Goal: Task Accomplishment & Management: Manage account settings

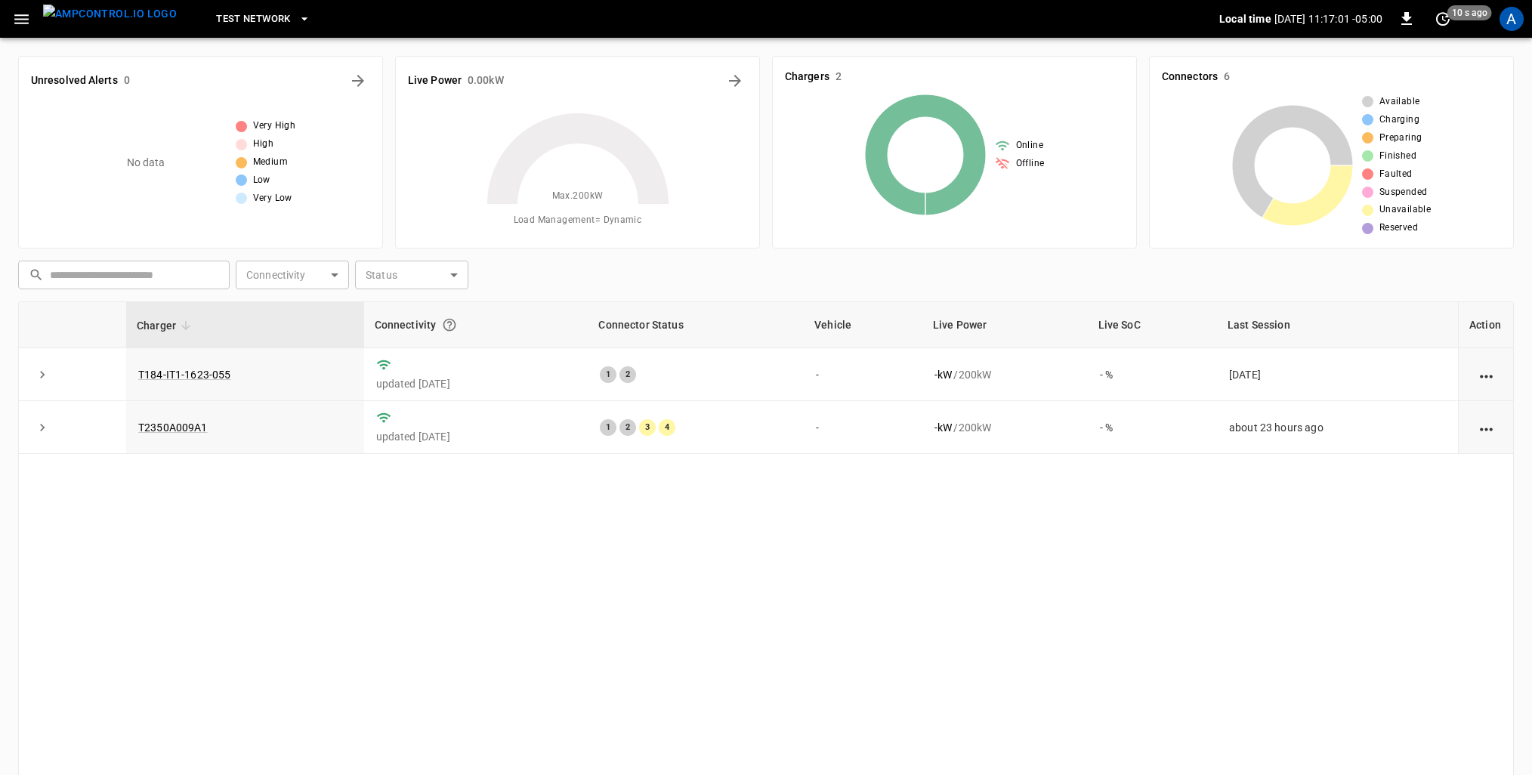
click at [900, 644] on div "Charger Connectivity Connector Status Vehicle Live Power Live SoC Last Session …" at bounding box center [766, 572] width 1496 height 542
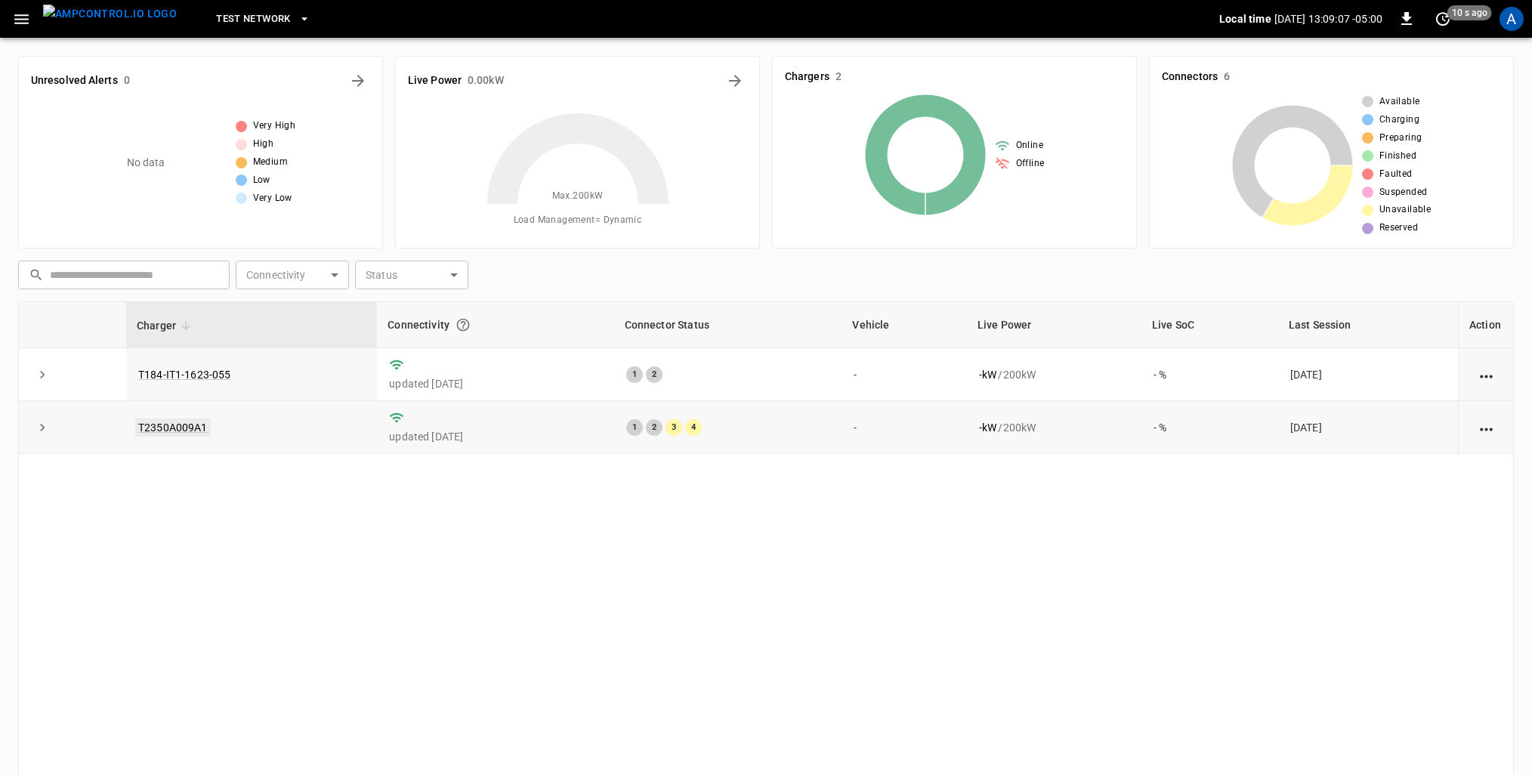
click at [197, 424] on link "T2350A009A1" at bounding box center [173, 428] width 76 height 18
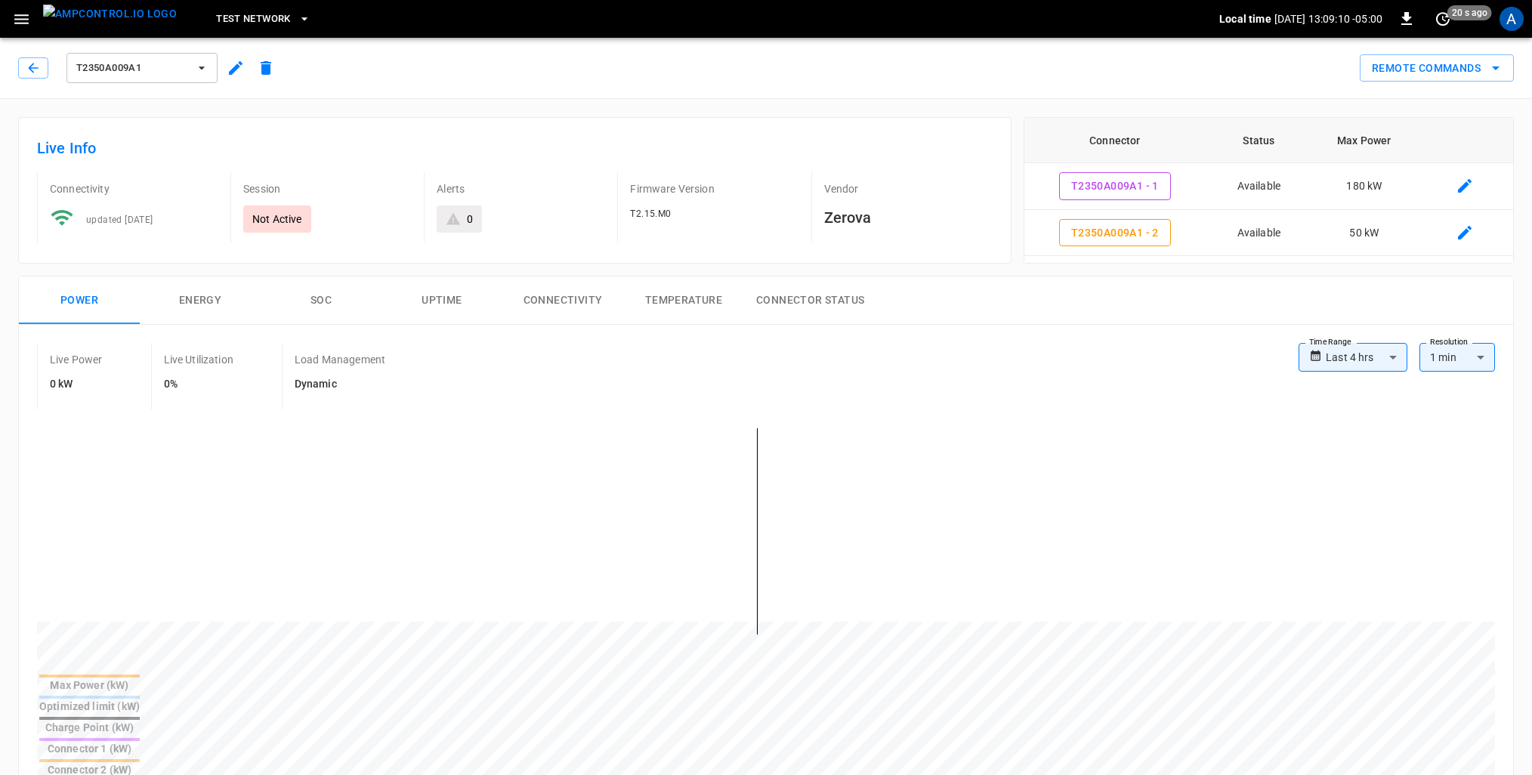
click at [204, 310] on button "Energy" at bounding box center [200, 300] width 121 height 48
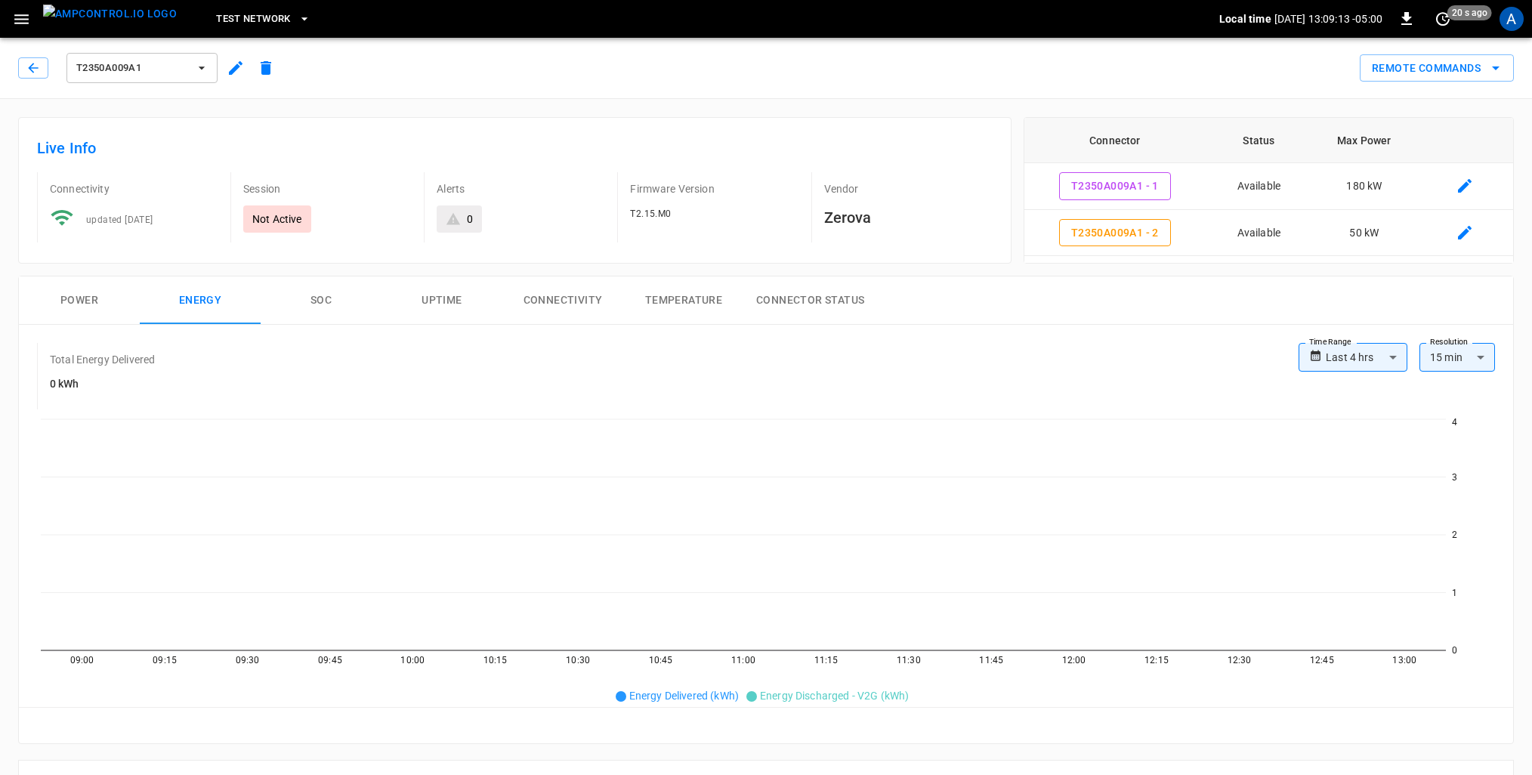
click at [320, 304] on button "SOC" at bounding box center [321, 300] width 121 height 48
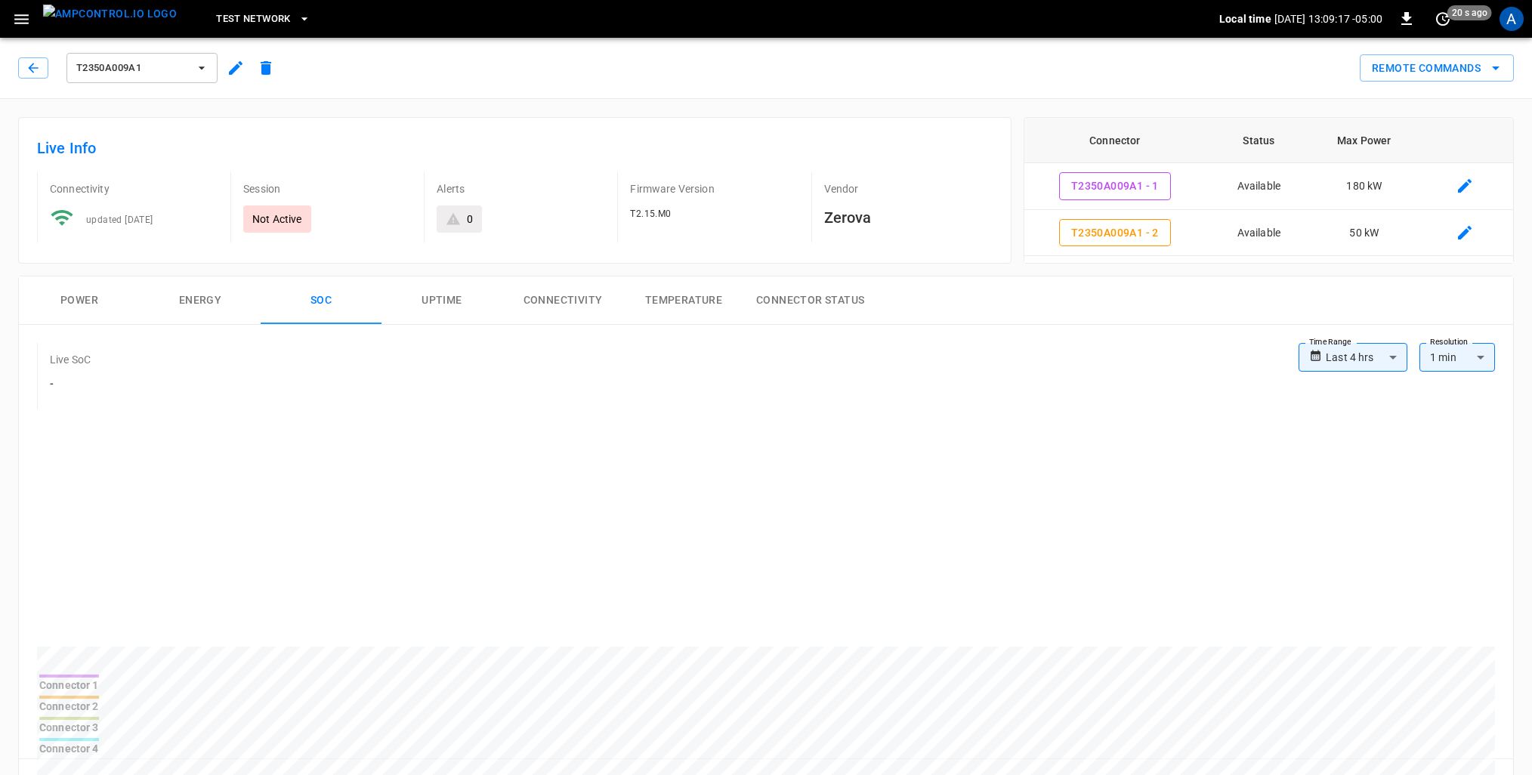
click at [66, 295] on button "Power" at bounding box center [79, 300] width 121 height 48
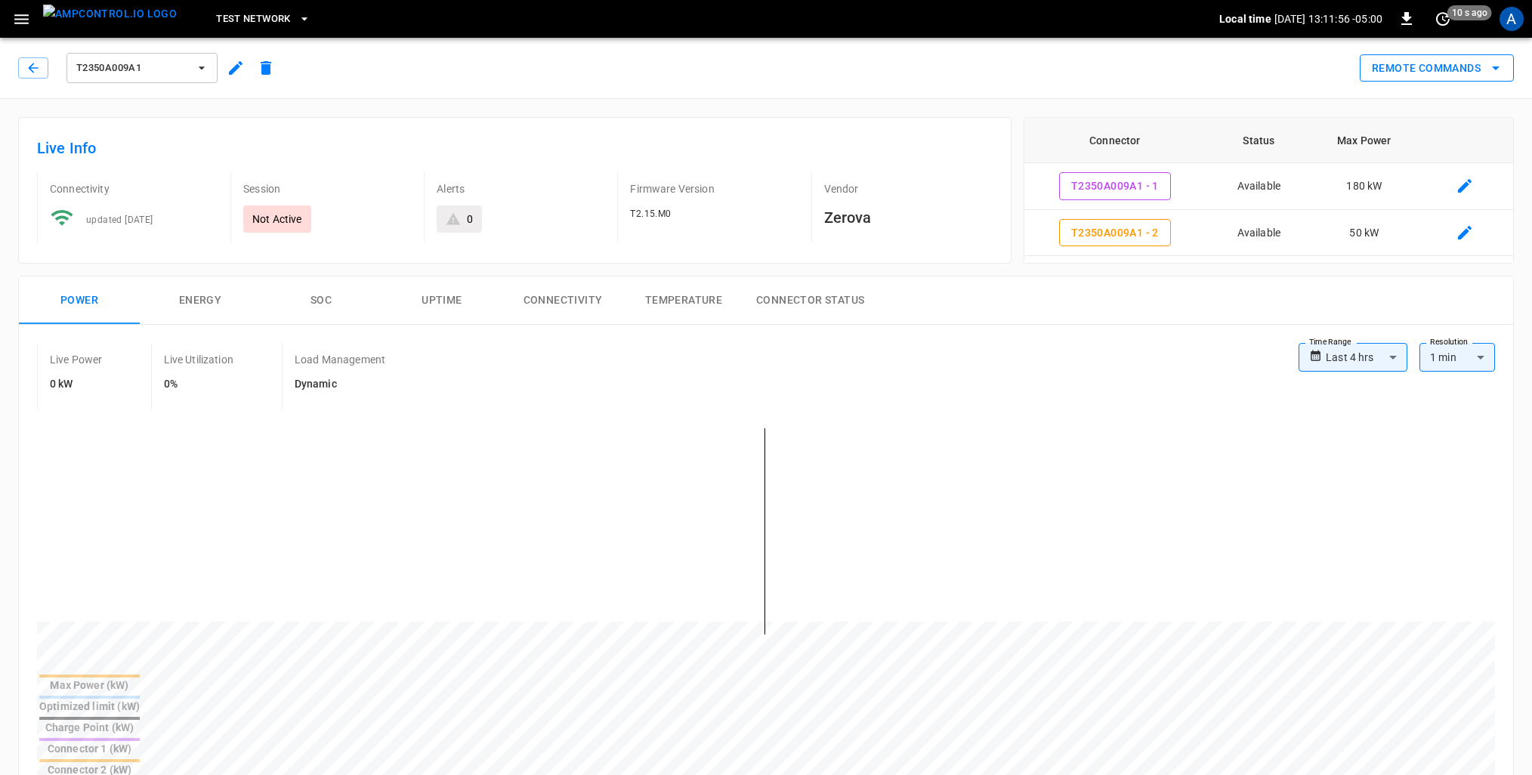
click at [1498, 62] on icon "remote commands options" at bounding box center [1496, 68] width 18 height 18
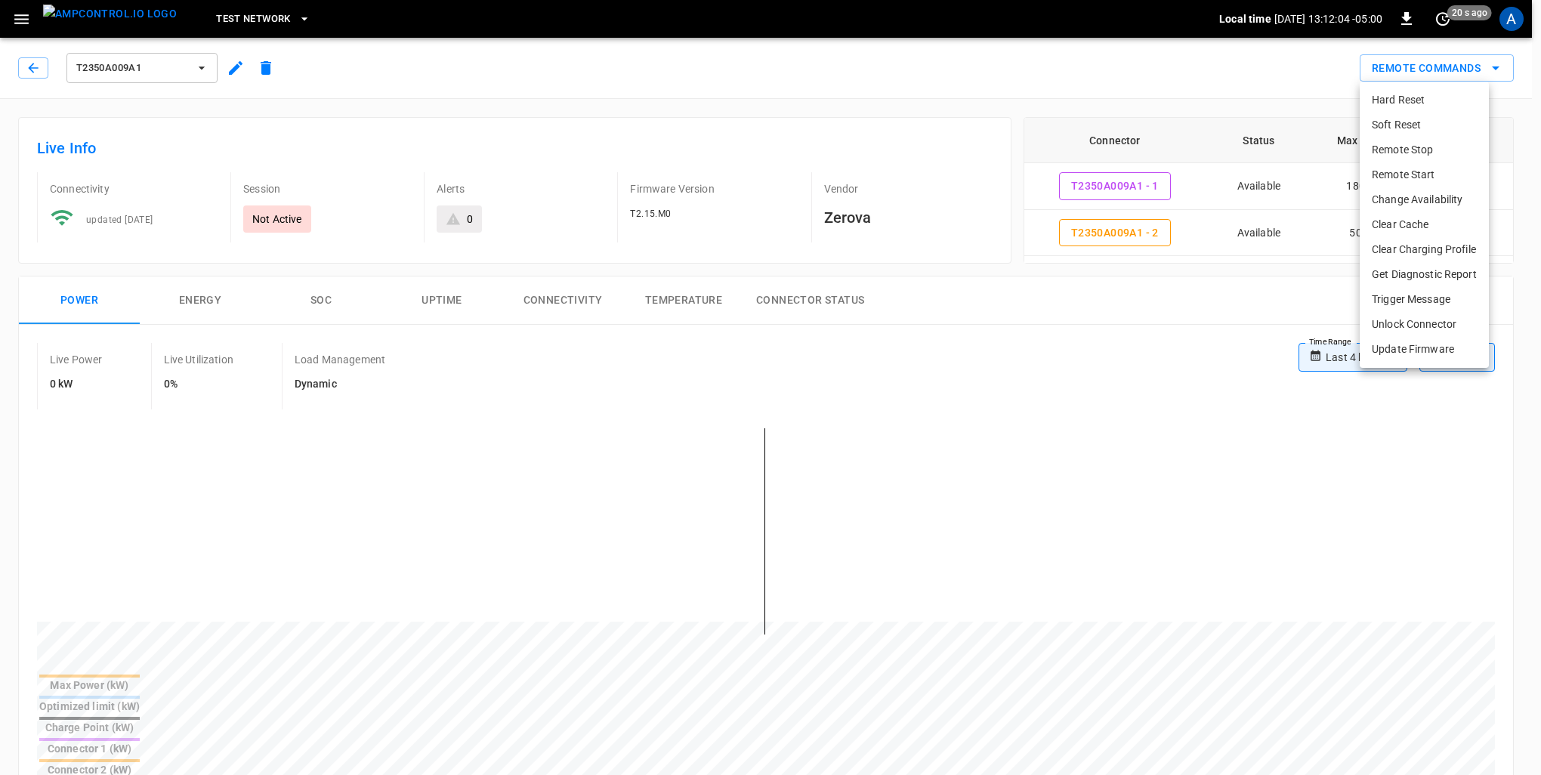
click at [1419, 279] on li "Get Diagnostic Report" at bounding box center [1424, 274] width 129 height 25
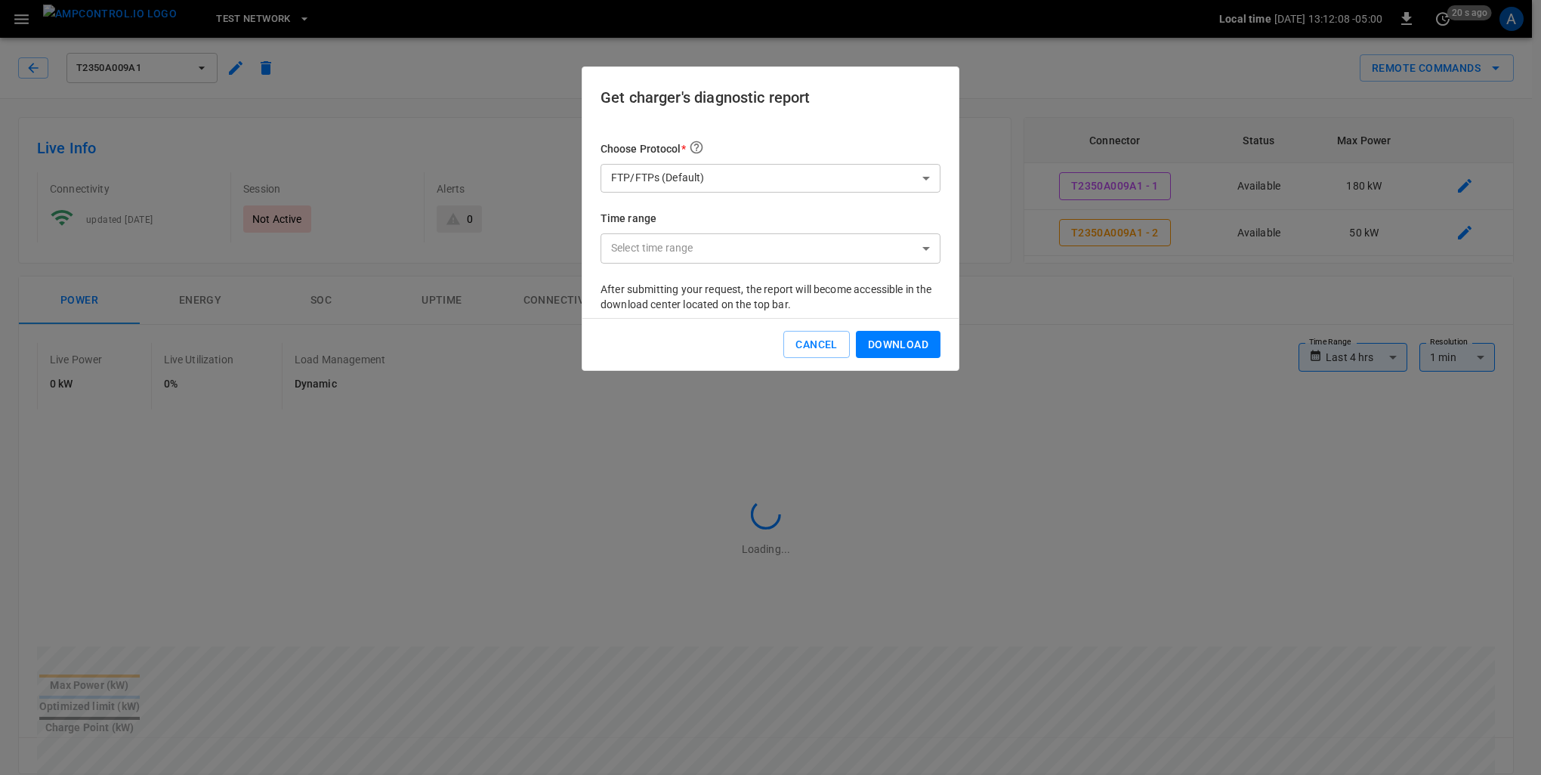
click at [922, 170] on body "**********" at bounding box center [770, 753] width 1541 height 1506
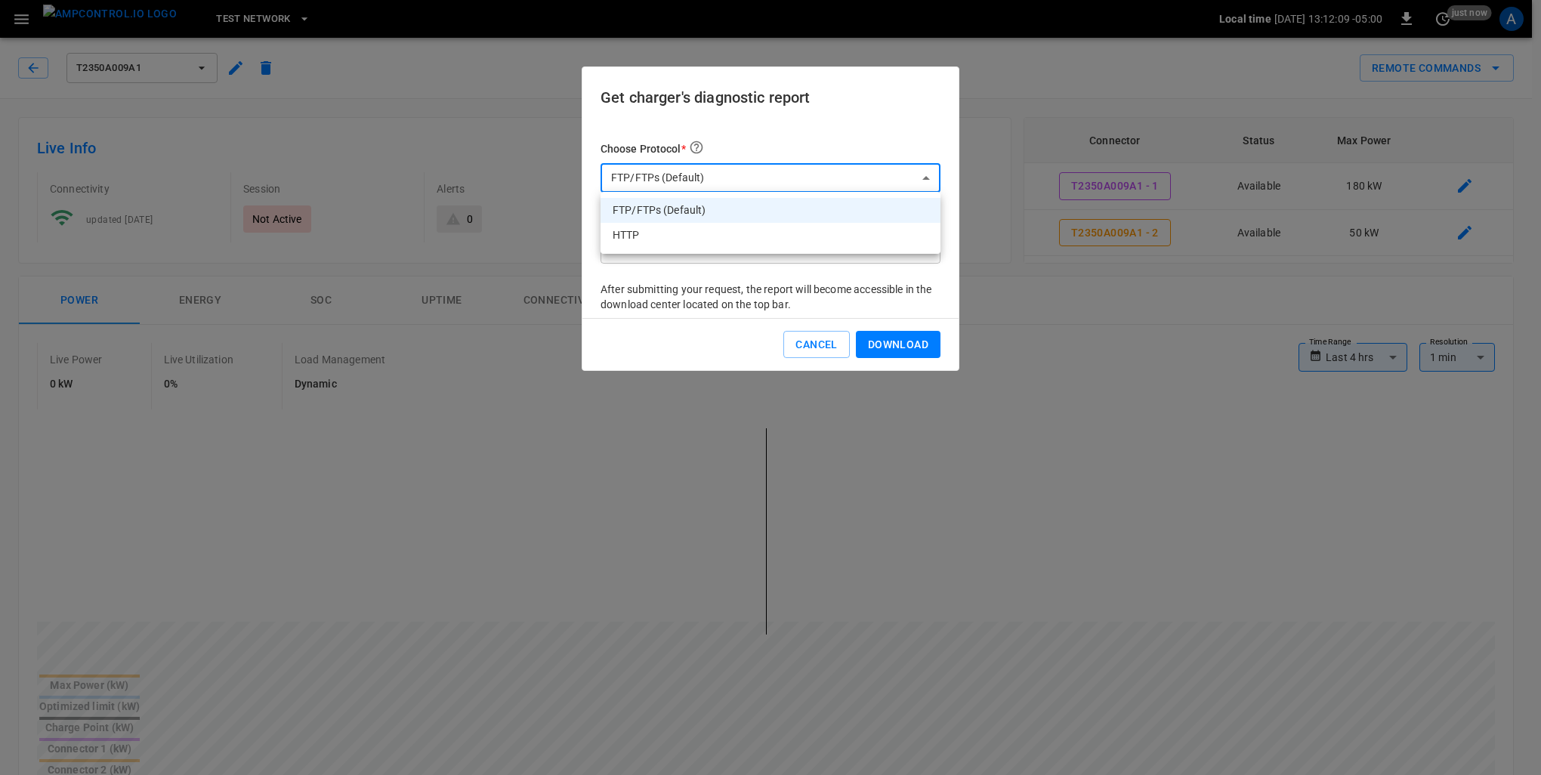
click at [922, 170] on div at bounding box center [770, 387] width 1541 height 775
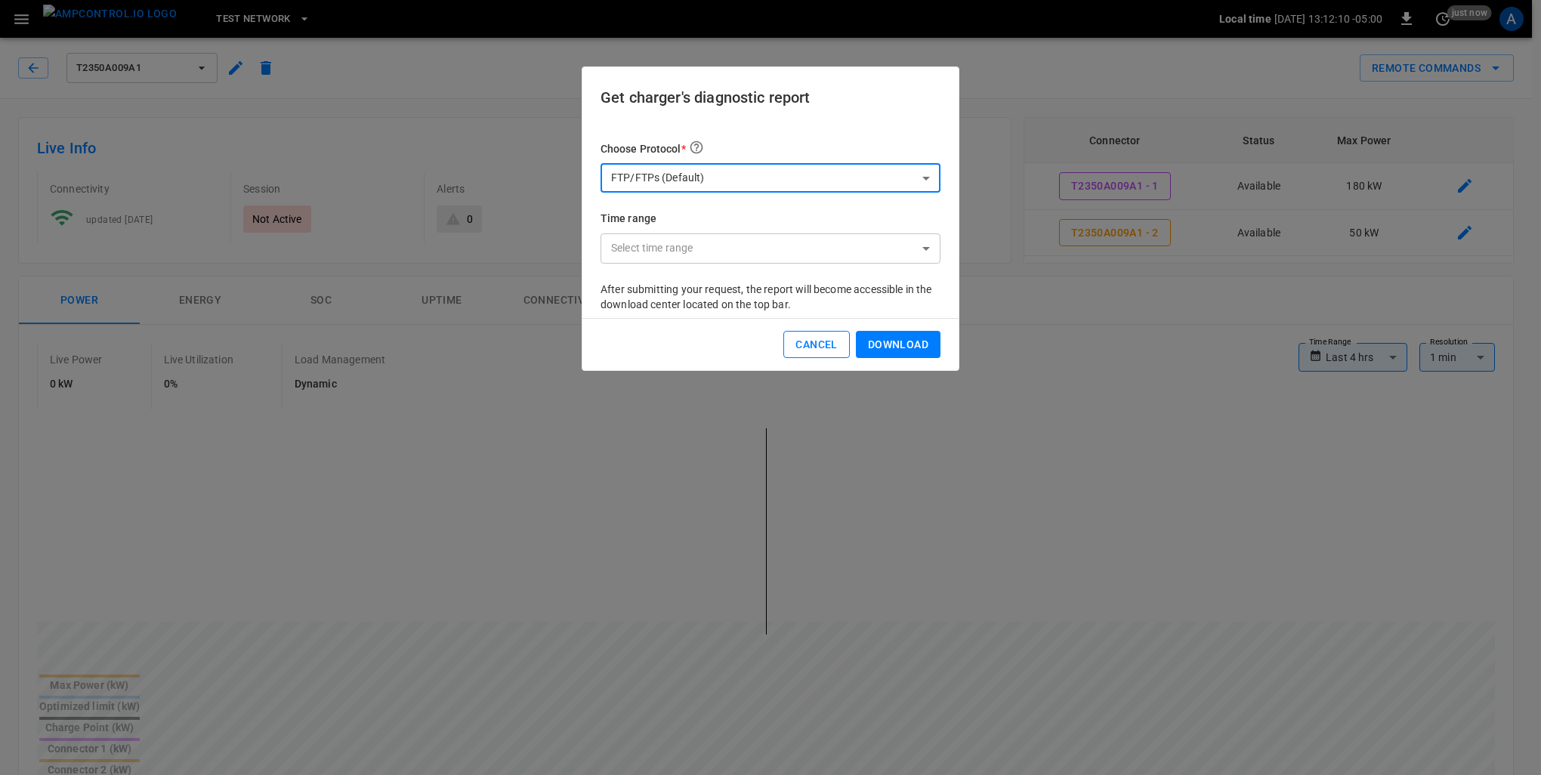
click at [822, 340] on button "Cancel" at bounding box center [816, 345] width 66 height 28
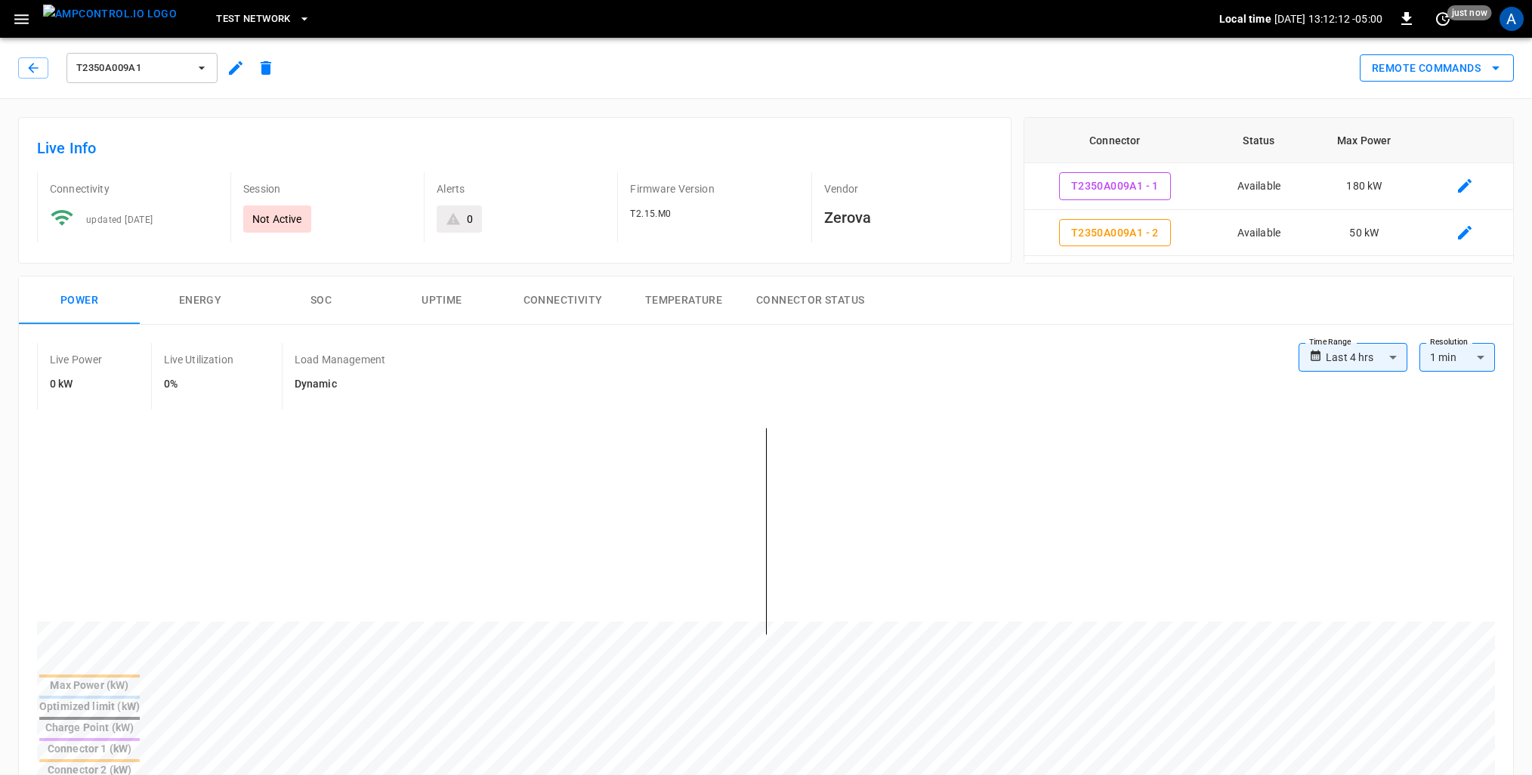
click at [1500, 68] on icon "remote commands options" at bounding box center [1496, 68] width 18 height 18
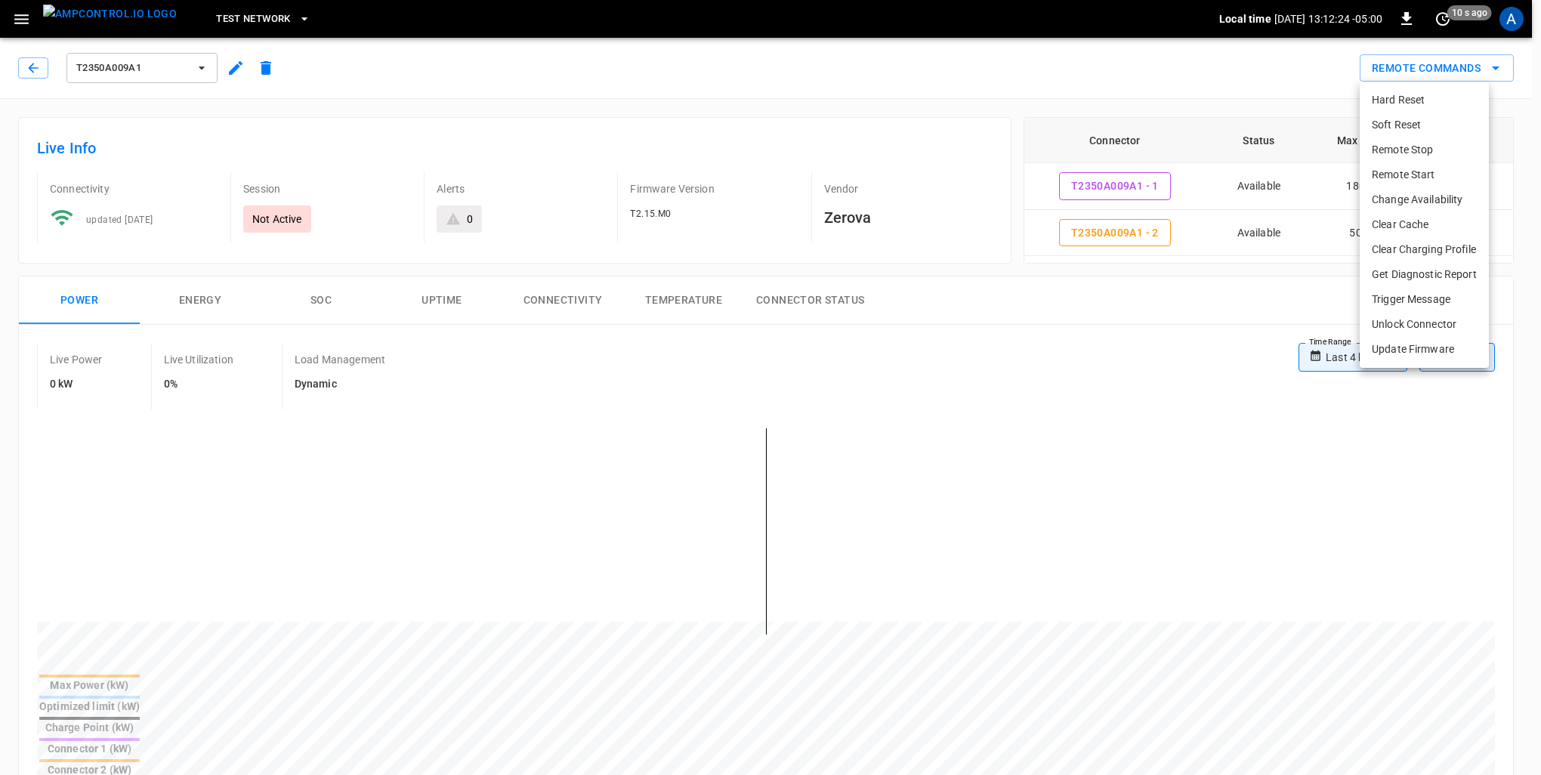
click at [1132, 66] on div at bounding box center [770, 387] width 1541 height 775
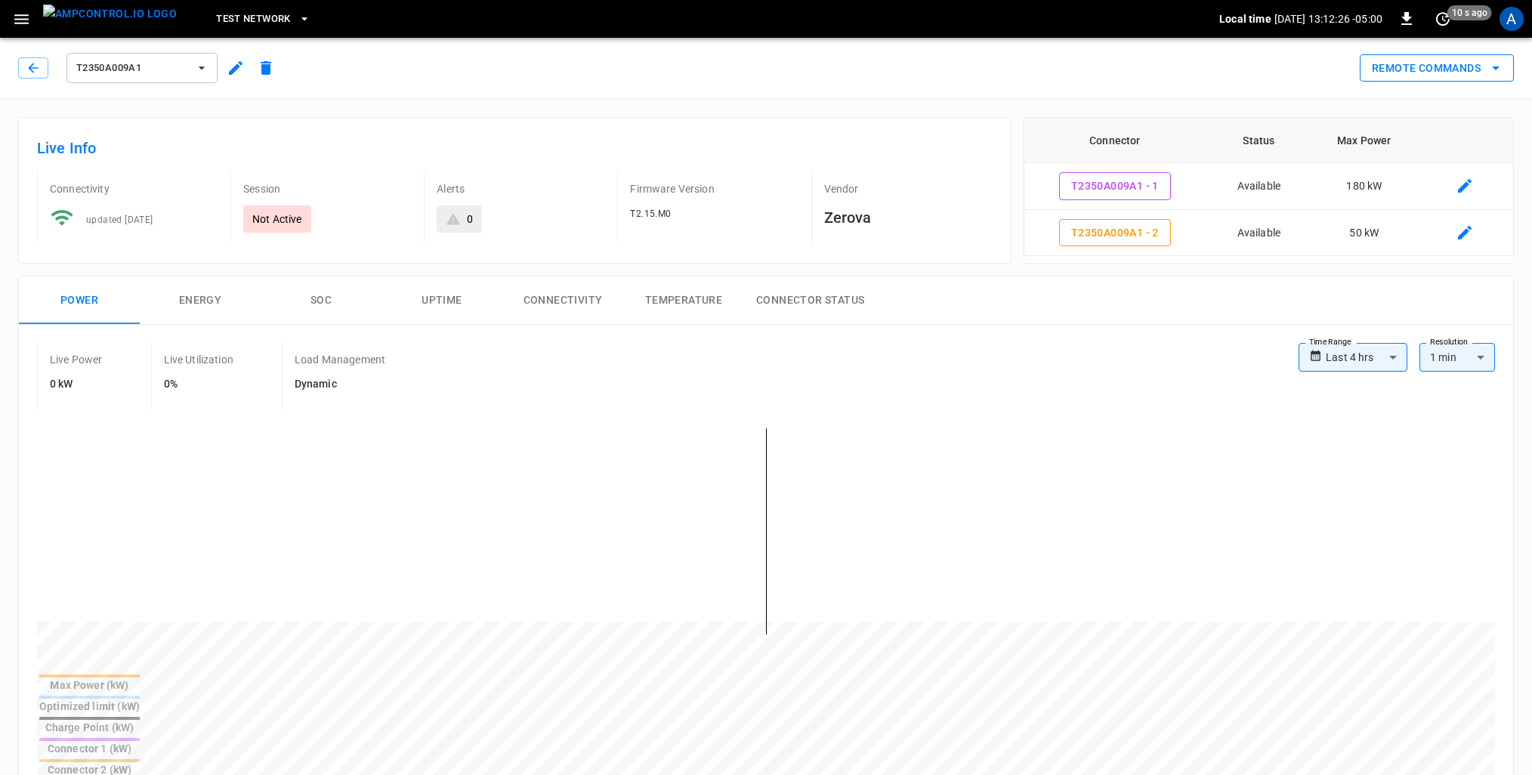
click at [1504, 73] on icon "remote commands options" at bounding box center [1496, 68] width 18 height 18
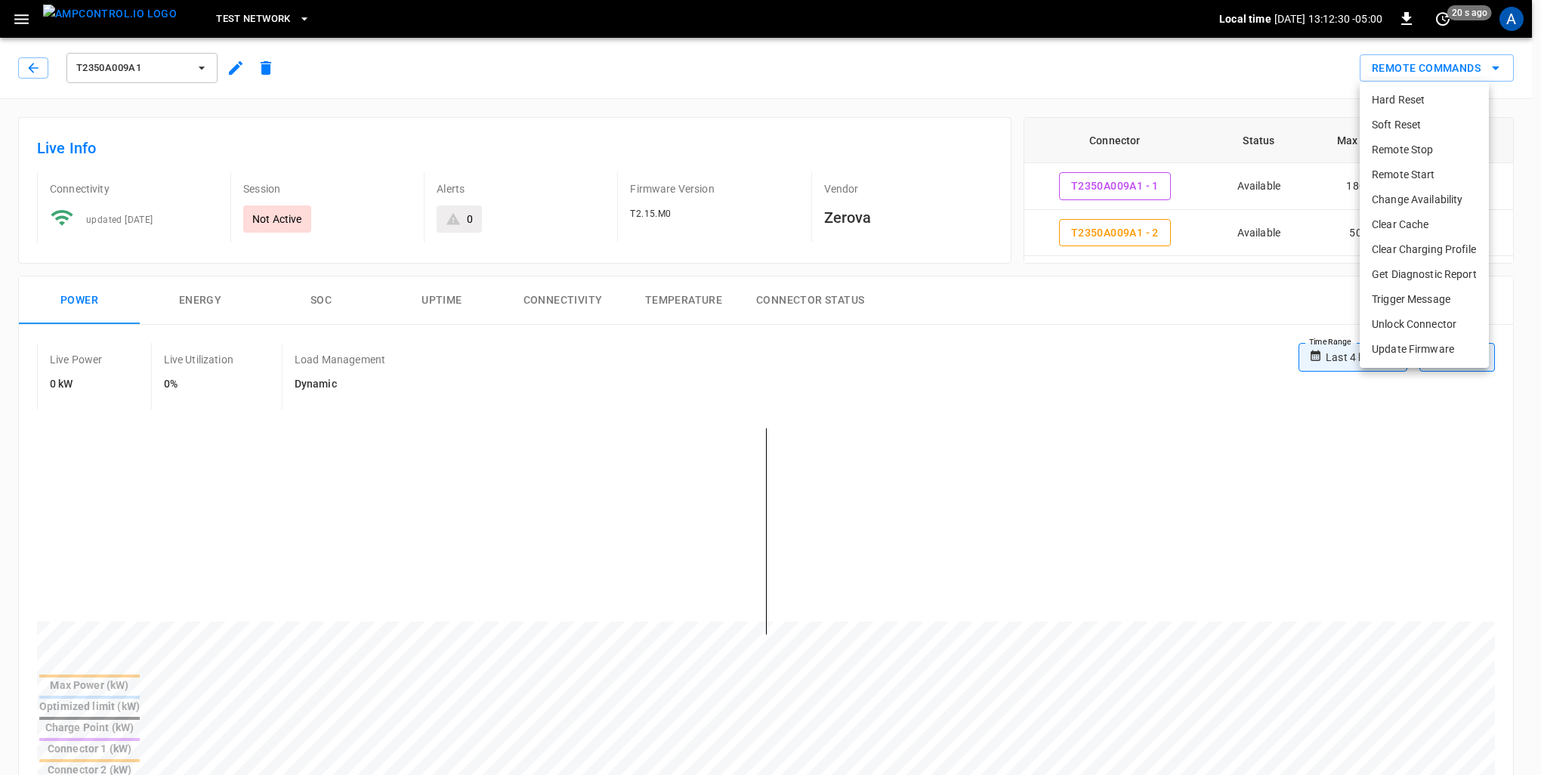
click at [990, 56] on div at bounding box center [770, 387] width 1541 height 775
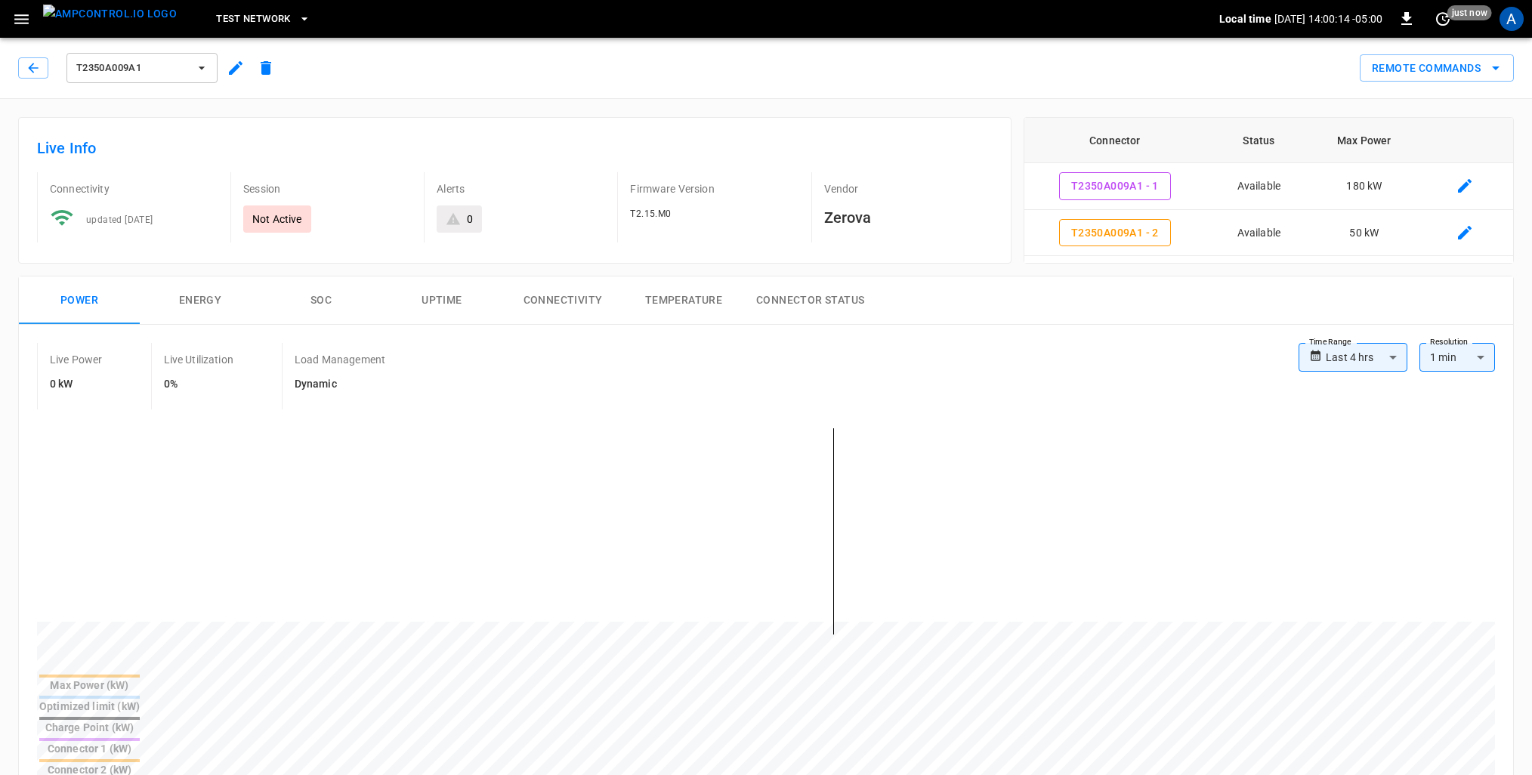
click at [263, 228] on div "Not Active" at bounding box center [277, 218] width 68 height 27
click at [451, 223] on icon at bounding box center [453, 219] width 14 height 12
click at [1517, 23] on div "A" at bounding box center [1512, 19] width 24 height 24
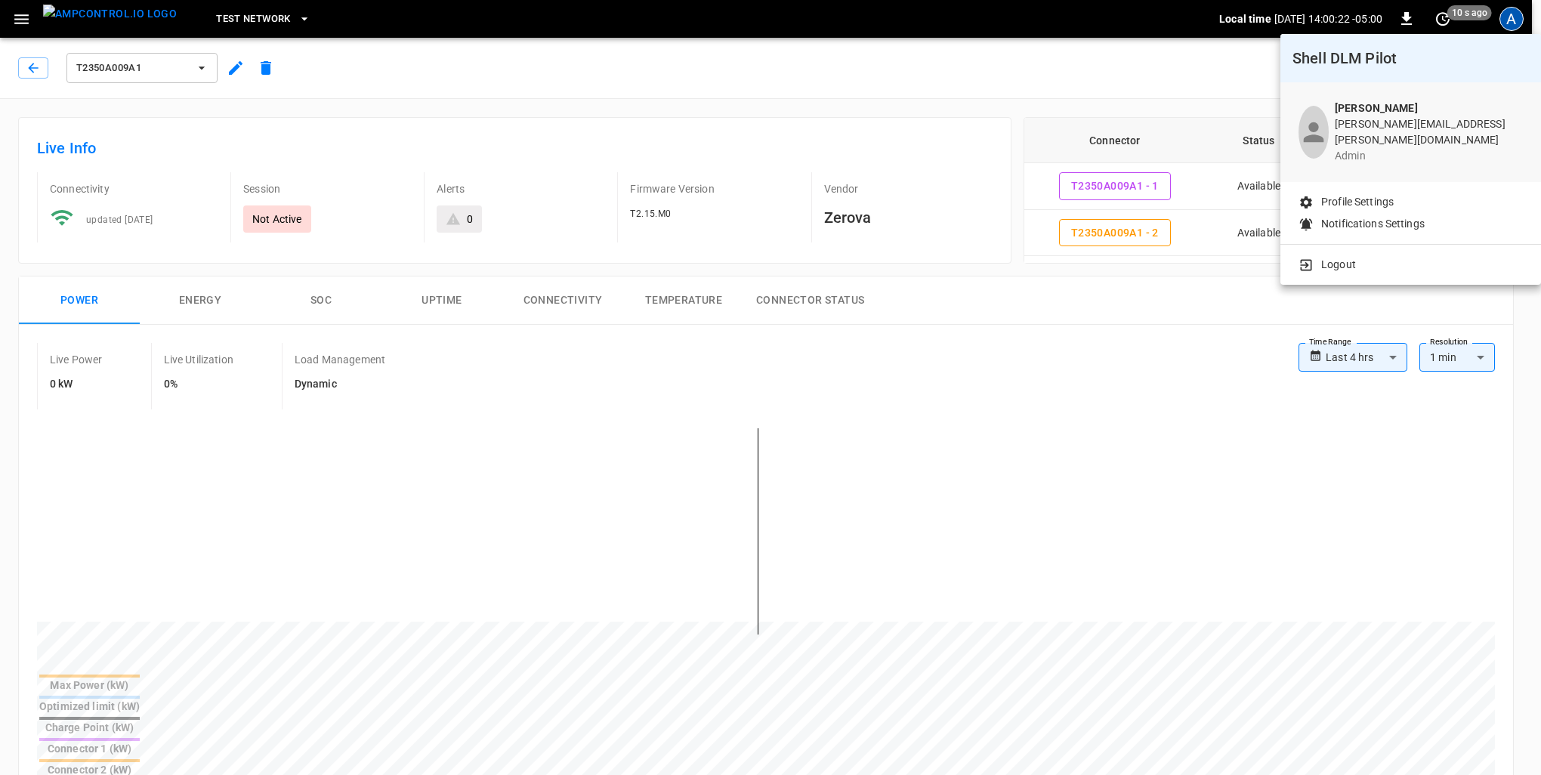
click at [1345, 194] on p "Profile Settings" at bounding box center [1357, 202] width 73 height 16
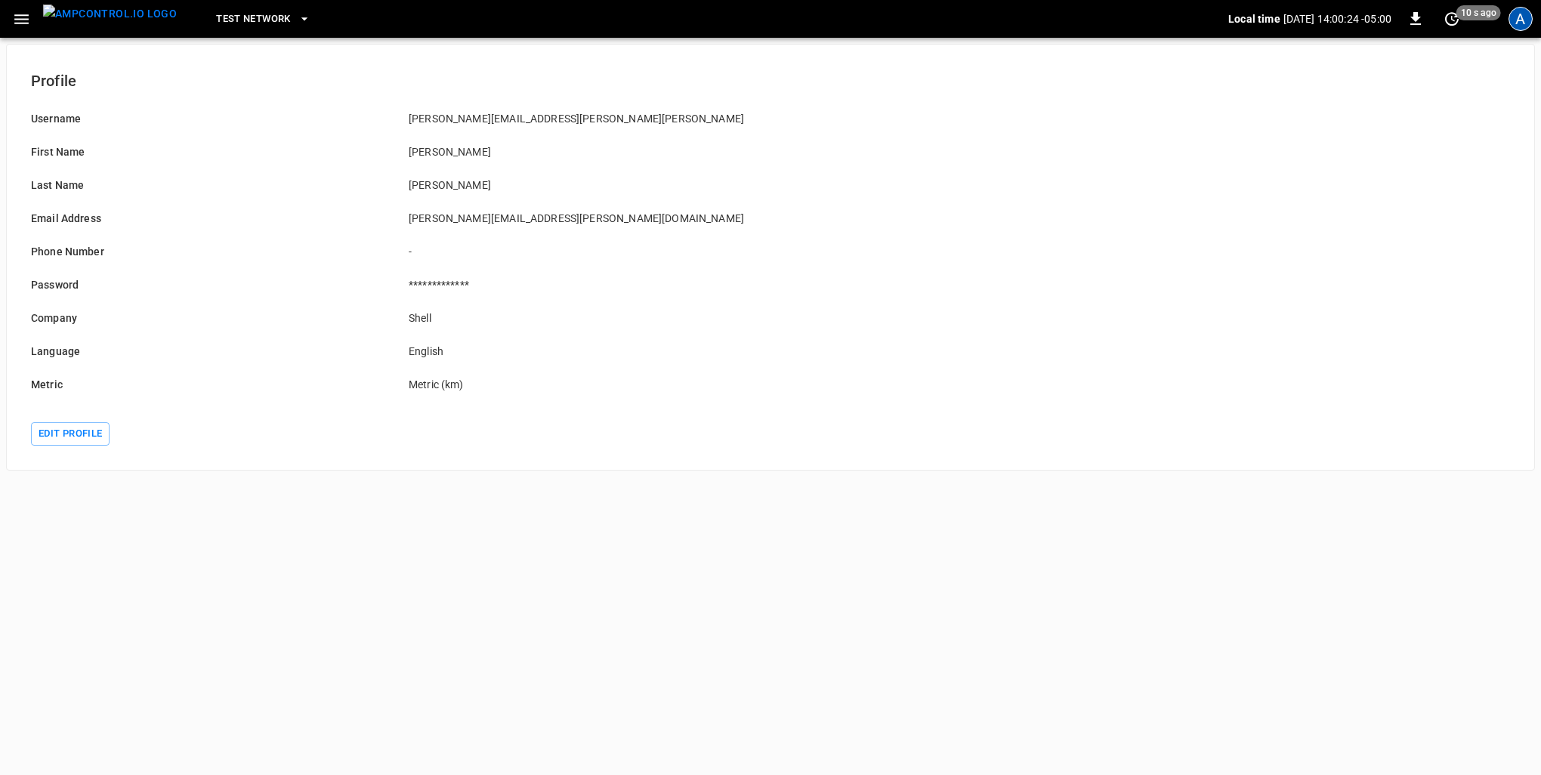
click at [1520, 14] on div "A" at bounding box center [1521, 19] width 24 height 24
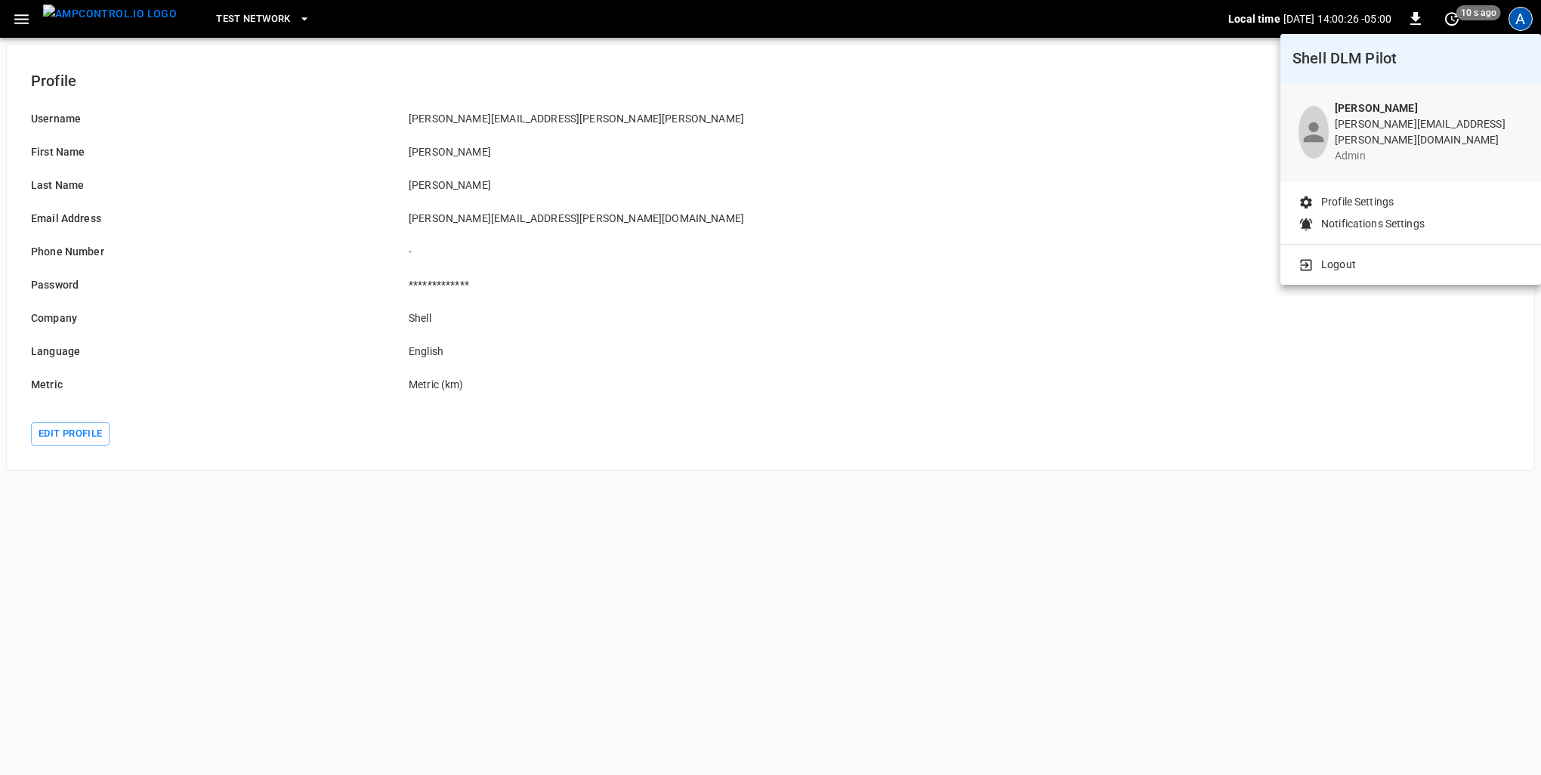
click at [1357, 194] on p "Profile Settings" at bounding box center [1357, 202] width 73 height 16
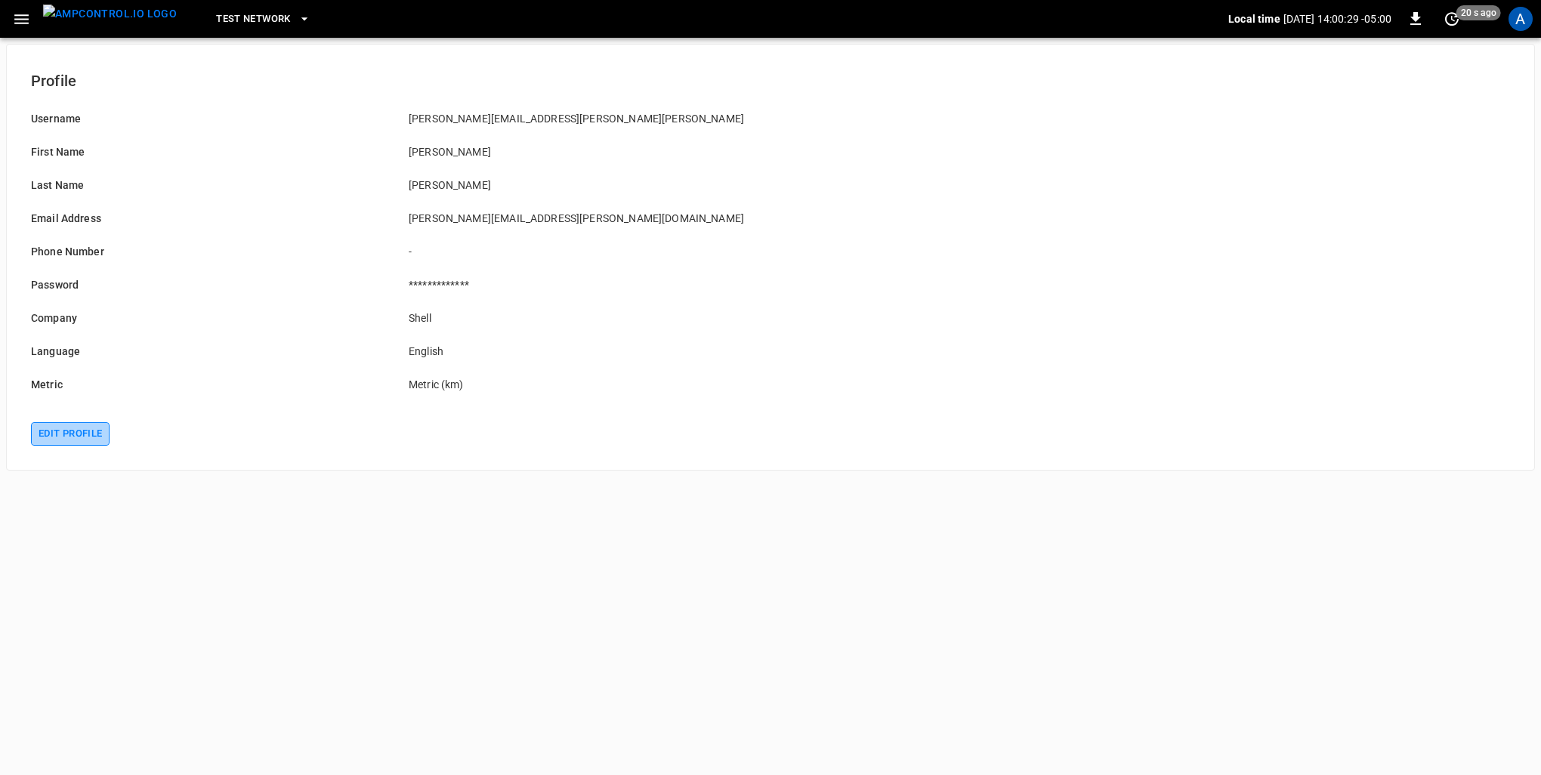
click at [86, 434] on button "Edit profile" at bounding box center [70, 433] width 79 height 23
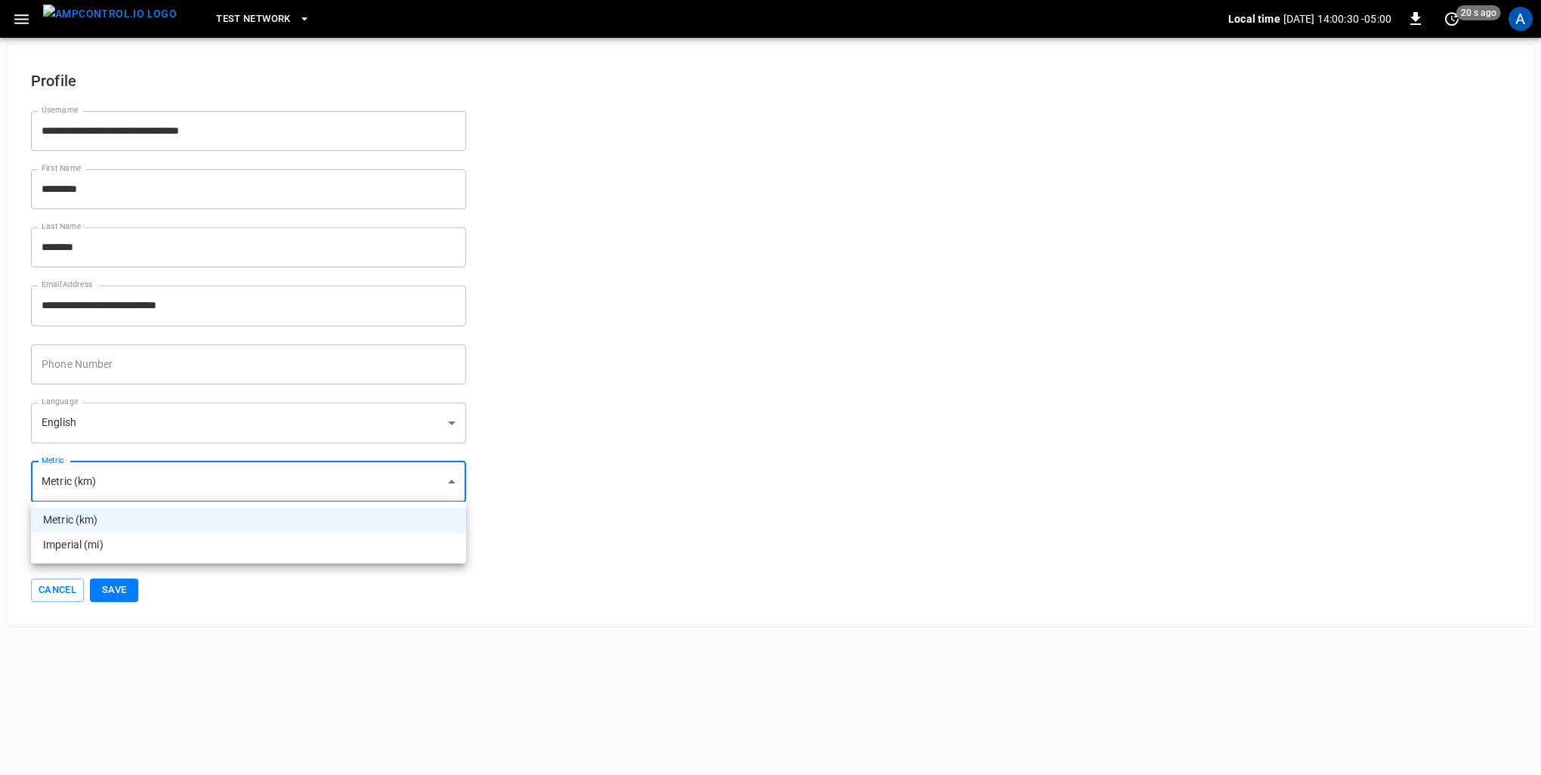
click at [250, 465] on body "**********" at bounding box center [770, 313] width 1541 height 627
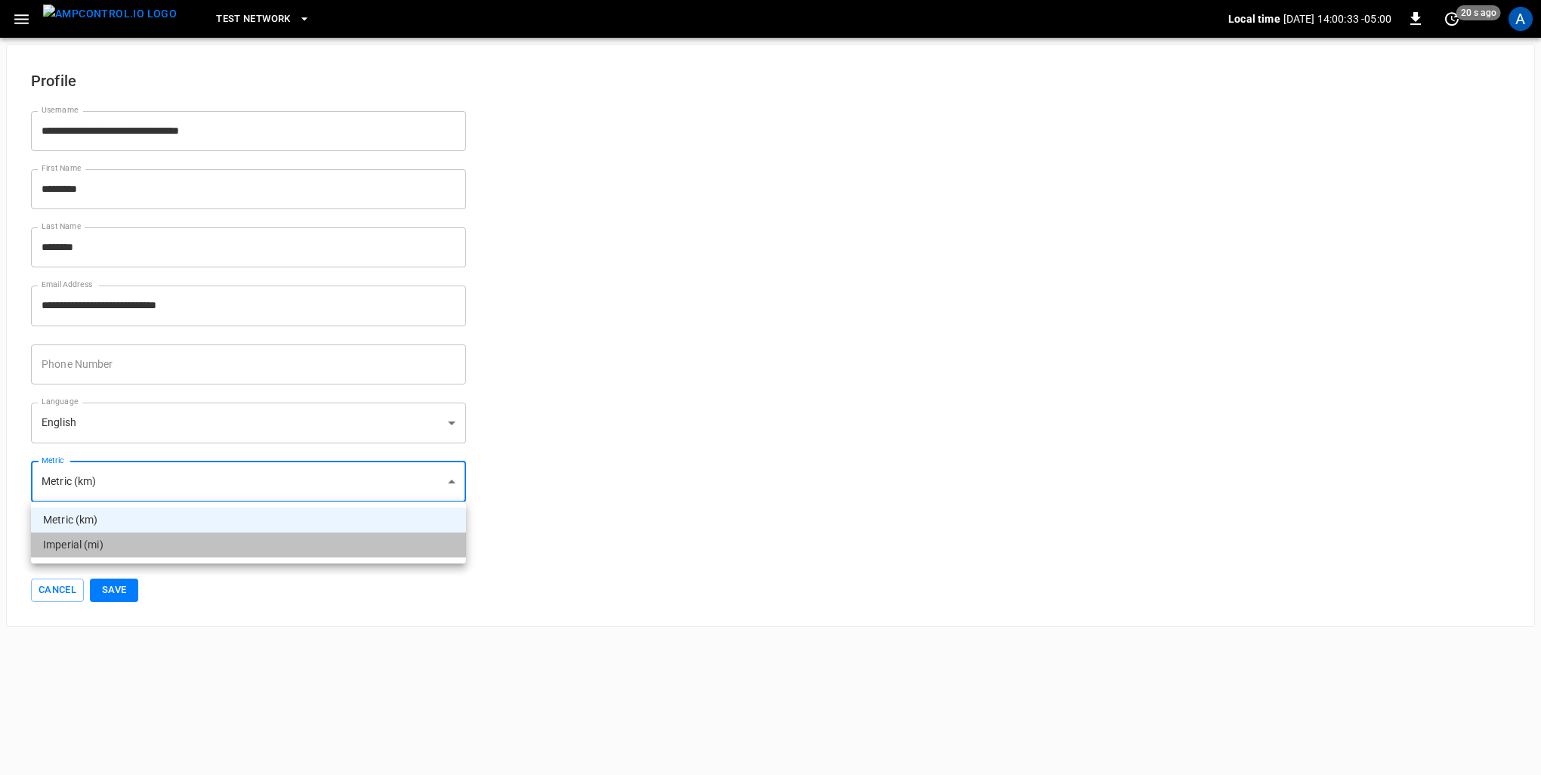
click at [118, 551] on li "Imperial (mi)" at bounding box center [248, 545] width 435 height 25
type input "*****"
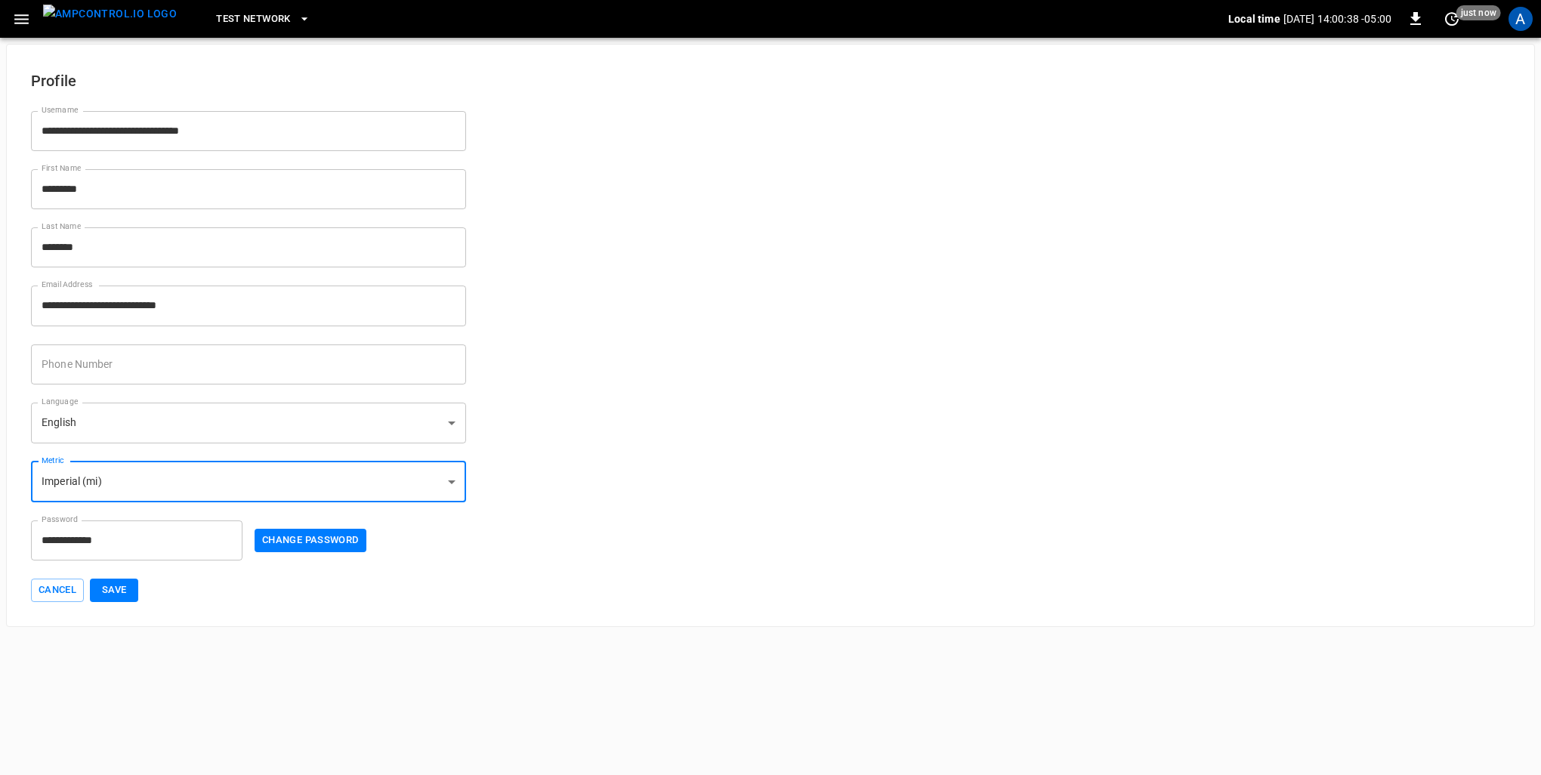
click at [119, 603] on div "**********" at bounding box center [770, 335] width 1529 height 583
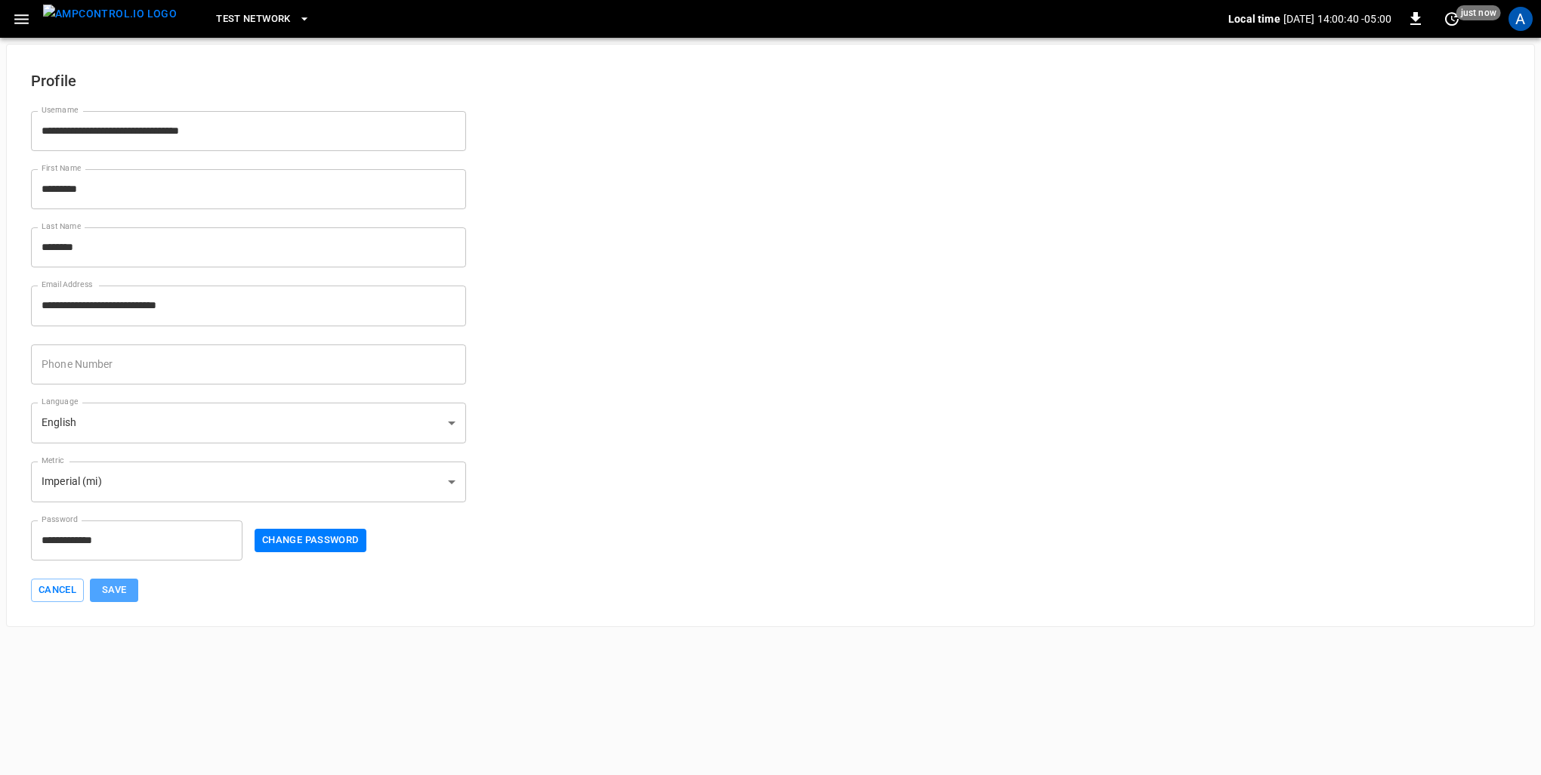
click at [122, 596] on button "Save" at bounding box center [114, 590] width 48 height 23
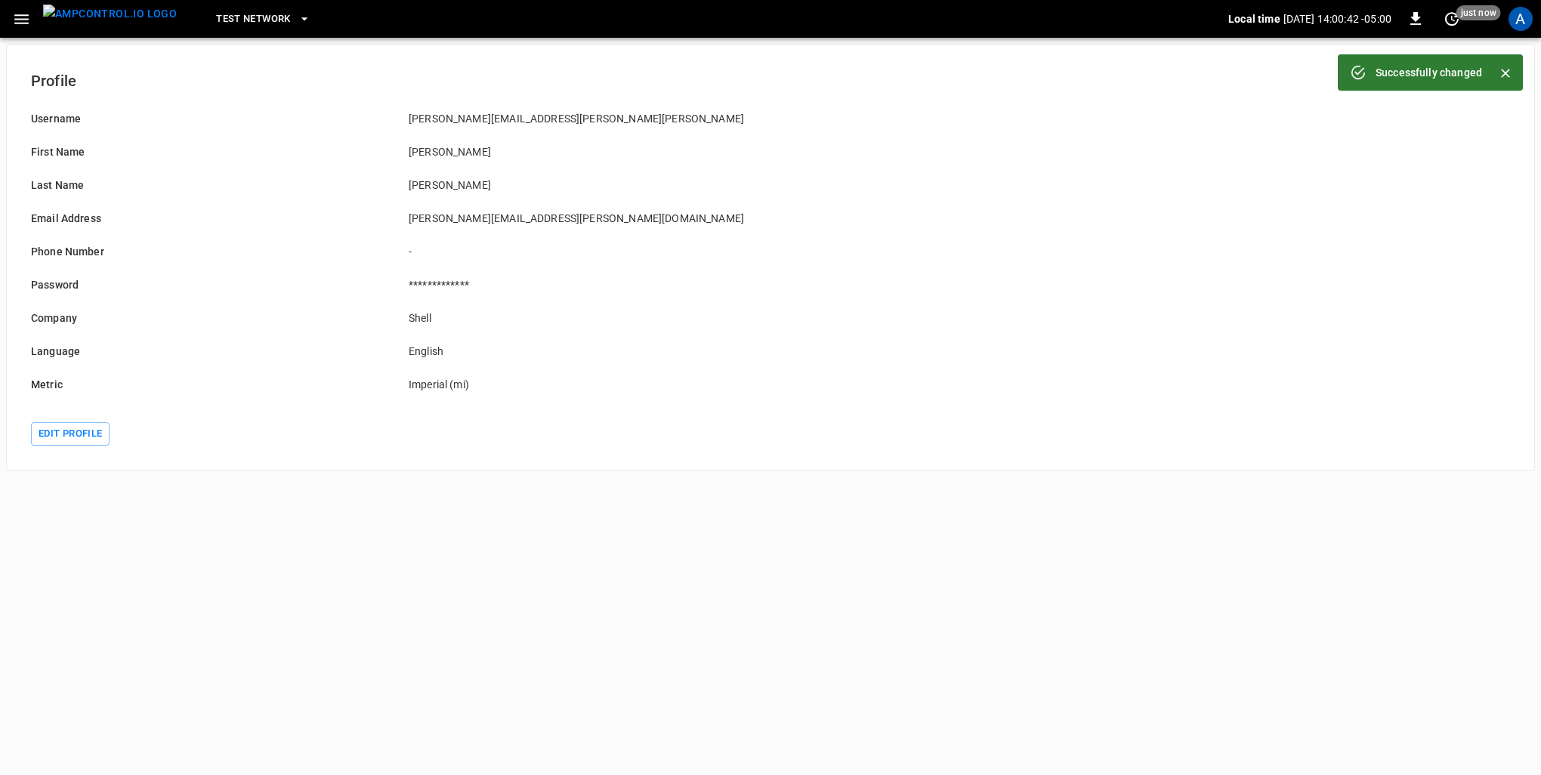
click at [29, 21] on icon "button" at bounding box center [21, 19] width 19 height 19
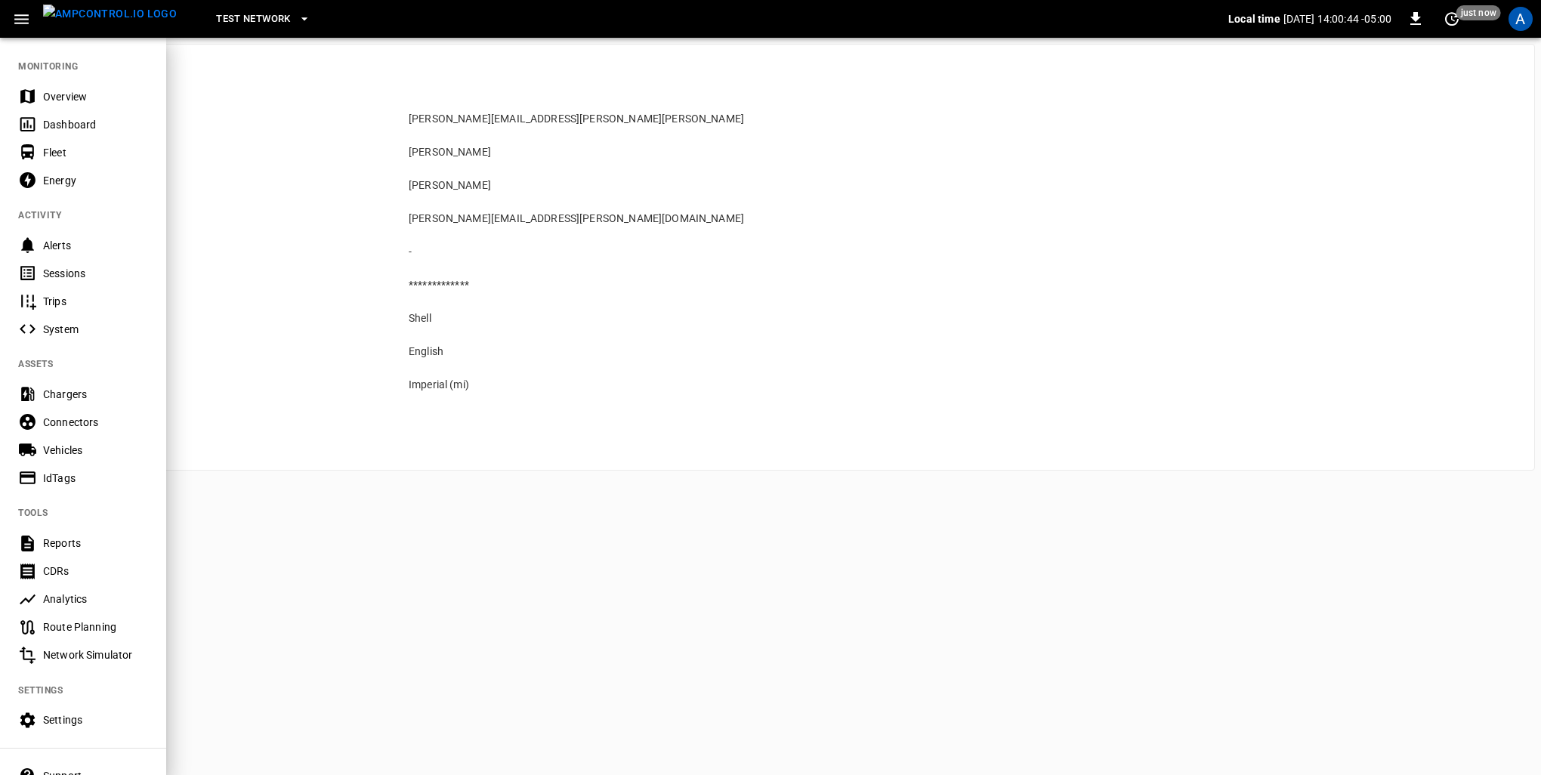
click at [109, 20] on img "menu" at bounding box center [110, 14] width 134 height 19
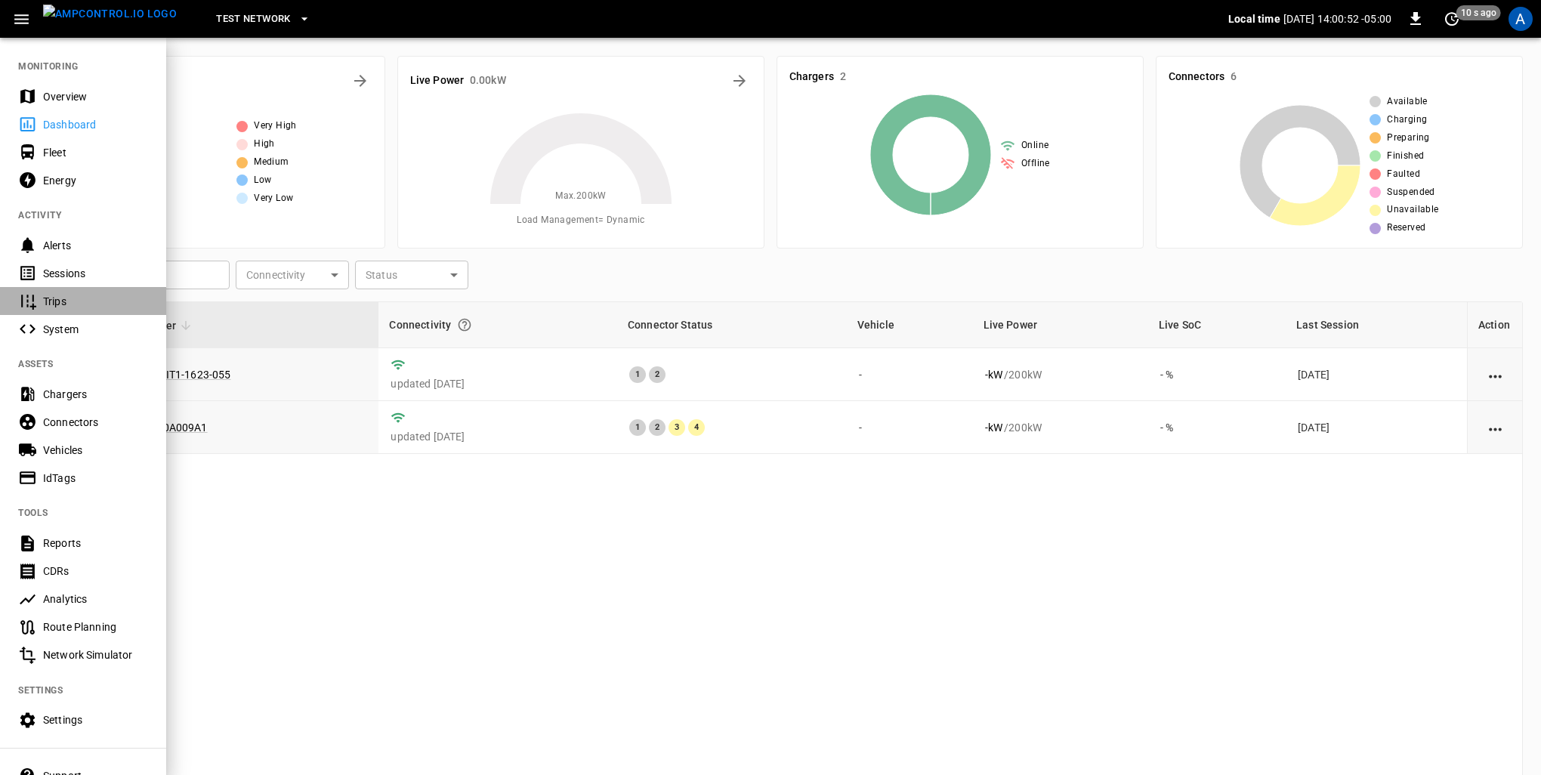
click at [58, 301] on div "Trips" at bounding box center [95, 301] width 105 height 15
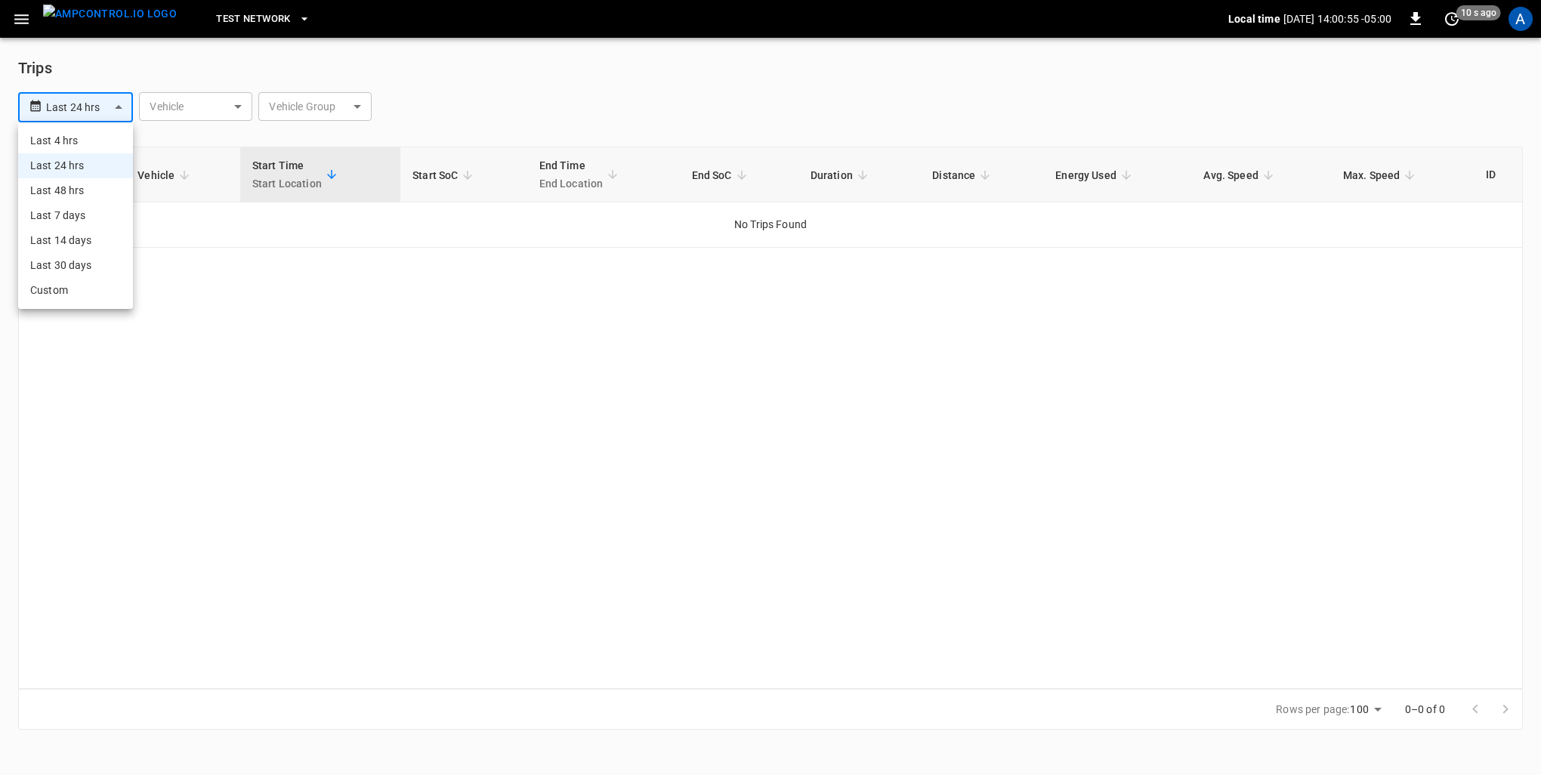
click at [116, 109] on body "**********" at bounding box center [770, 374] width 1541 height 748
click at [59, 263] on li "Last 30 days" at bounding box center [75, 265] width 115 height 25
type input "**********"
click at [8, 16] on button "button" at bounding box center [21, 19] width 31 height 28
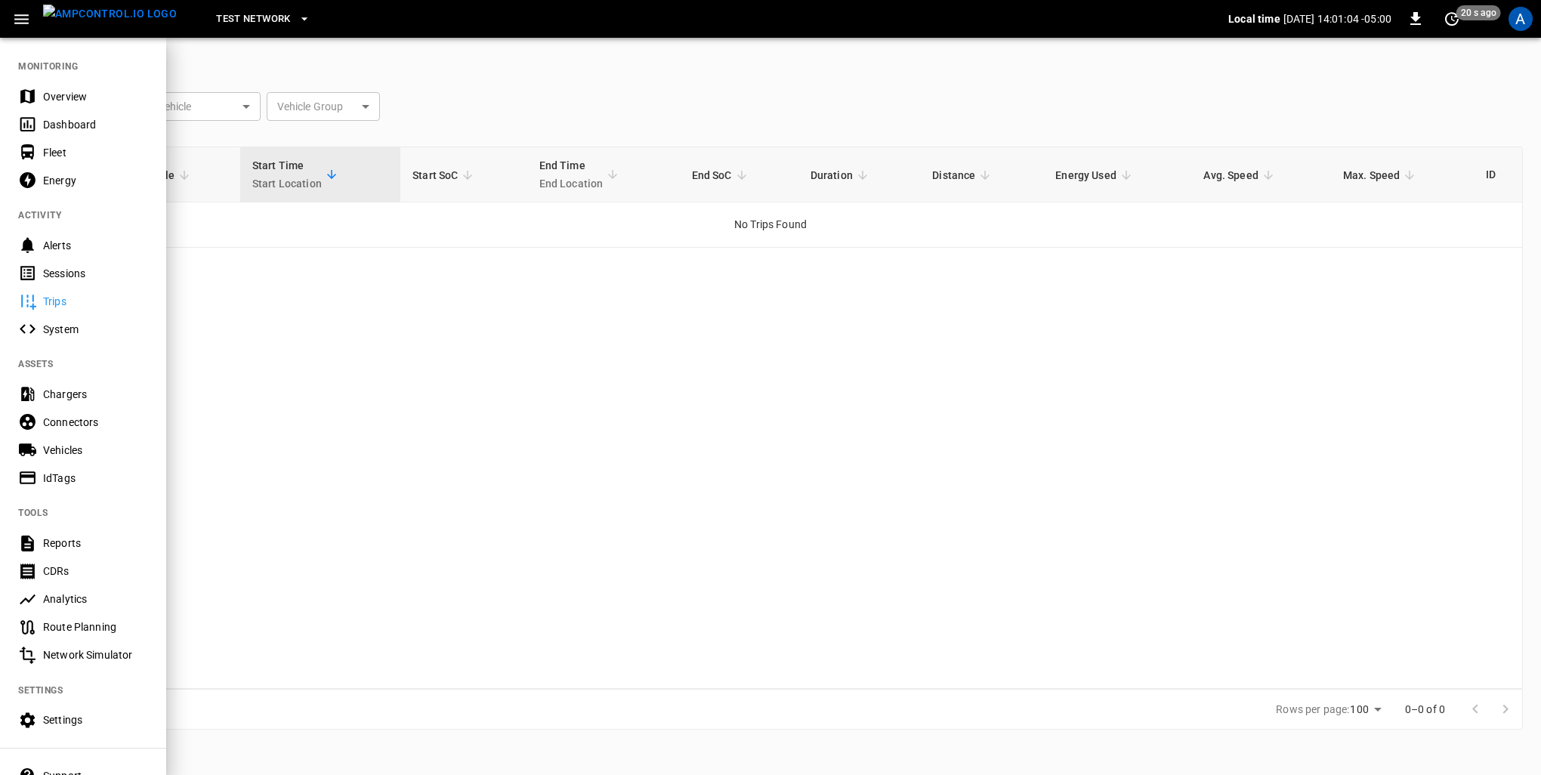
click at [71, 274] on div "Sessions" at bounding box center [95, 273] width 105 height 15
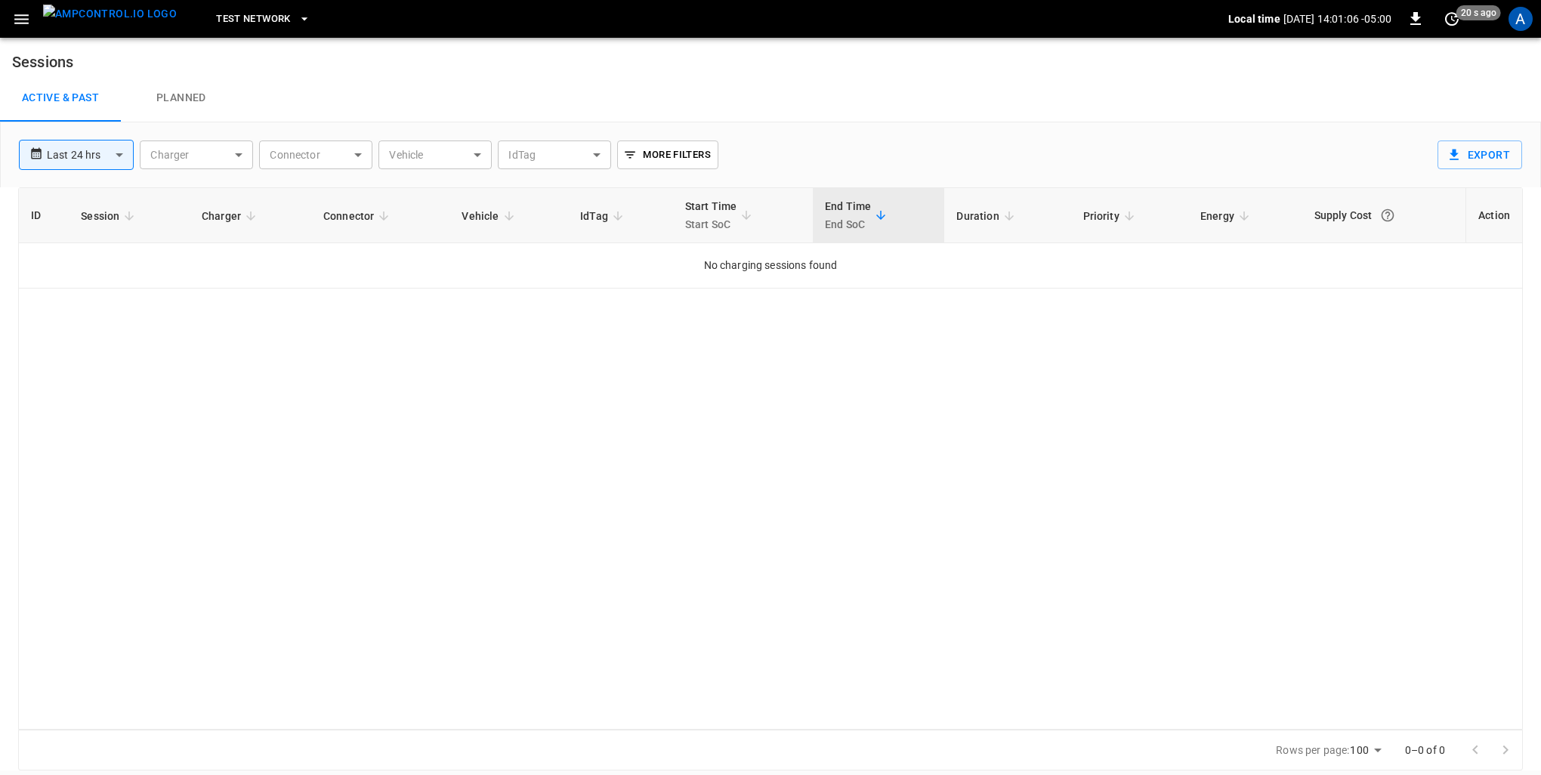
click at [105, 153] on body "**********" at bounding box center [770, 385] width 1541 height 771
click at [60, 313] on li "Last 30 days" at bounding box center [76, 313] width 115 height 25
type input "**********"
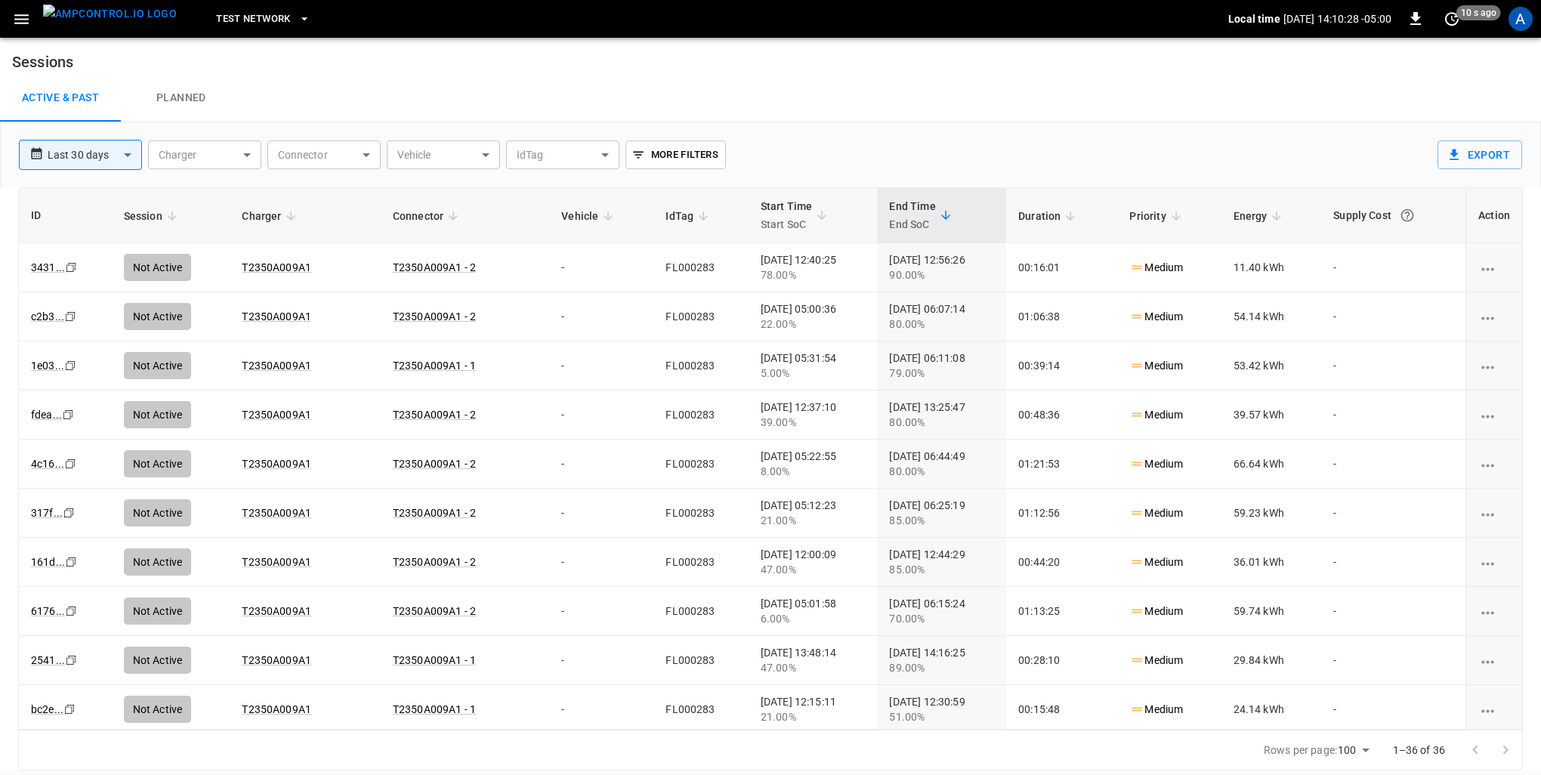
click at [185, 95] on link "Planned" at bounding box center [181, 98] width 121 height 48
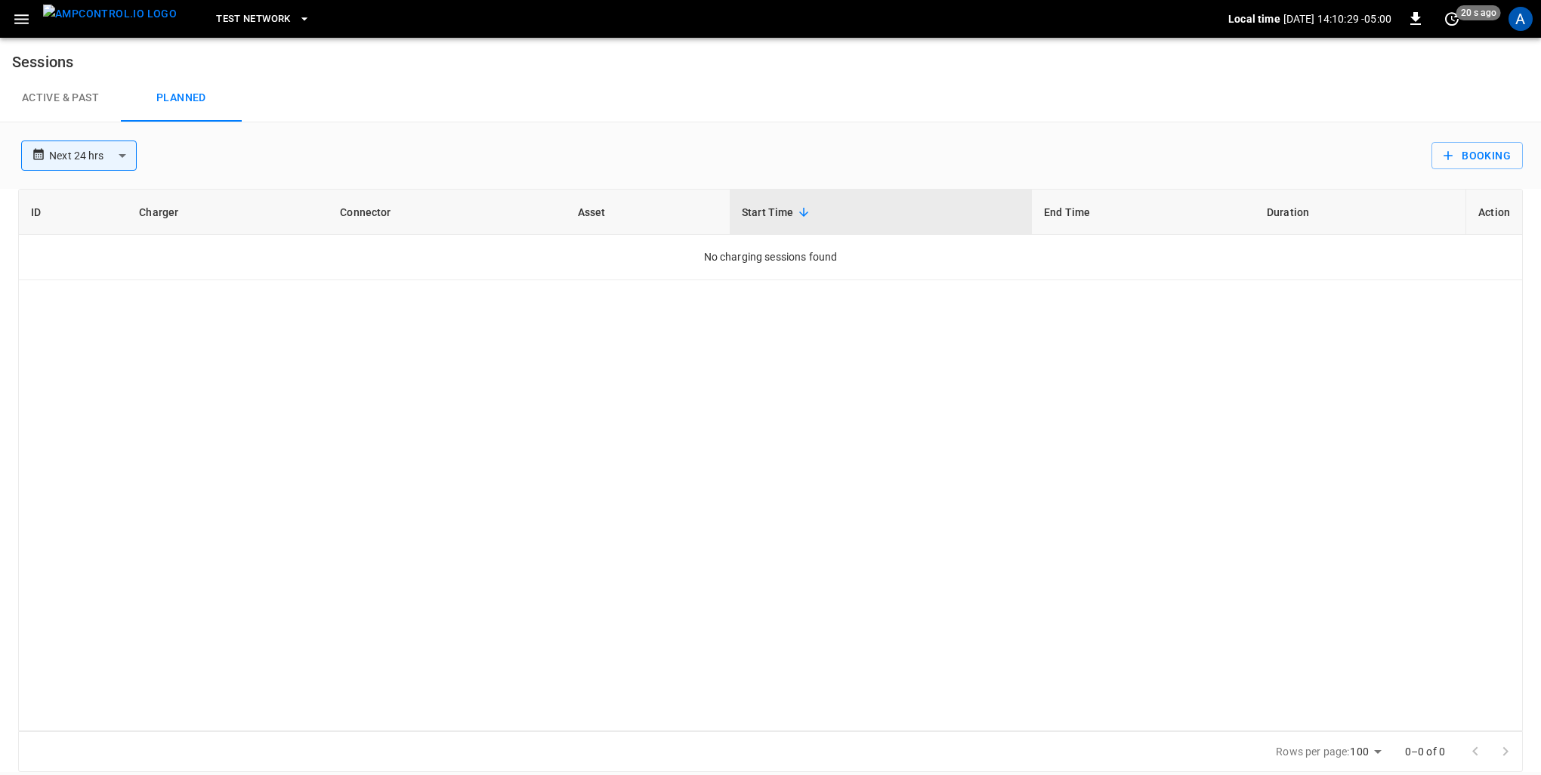
click at [79, 108] on link "Active & Past" at bounding box center [60, 98] width 121 height 48
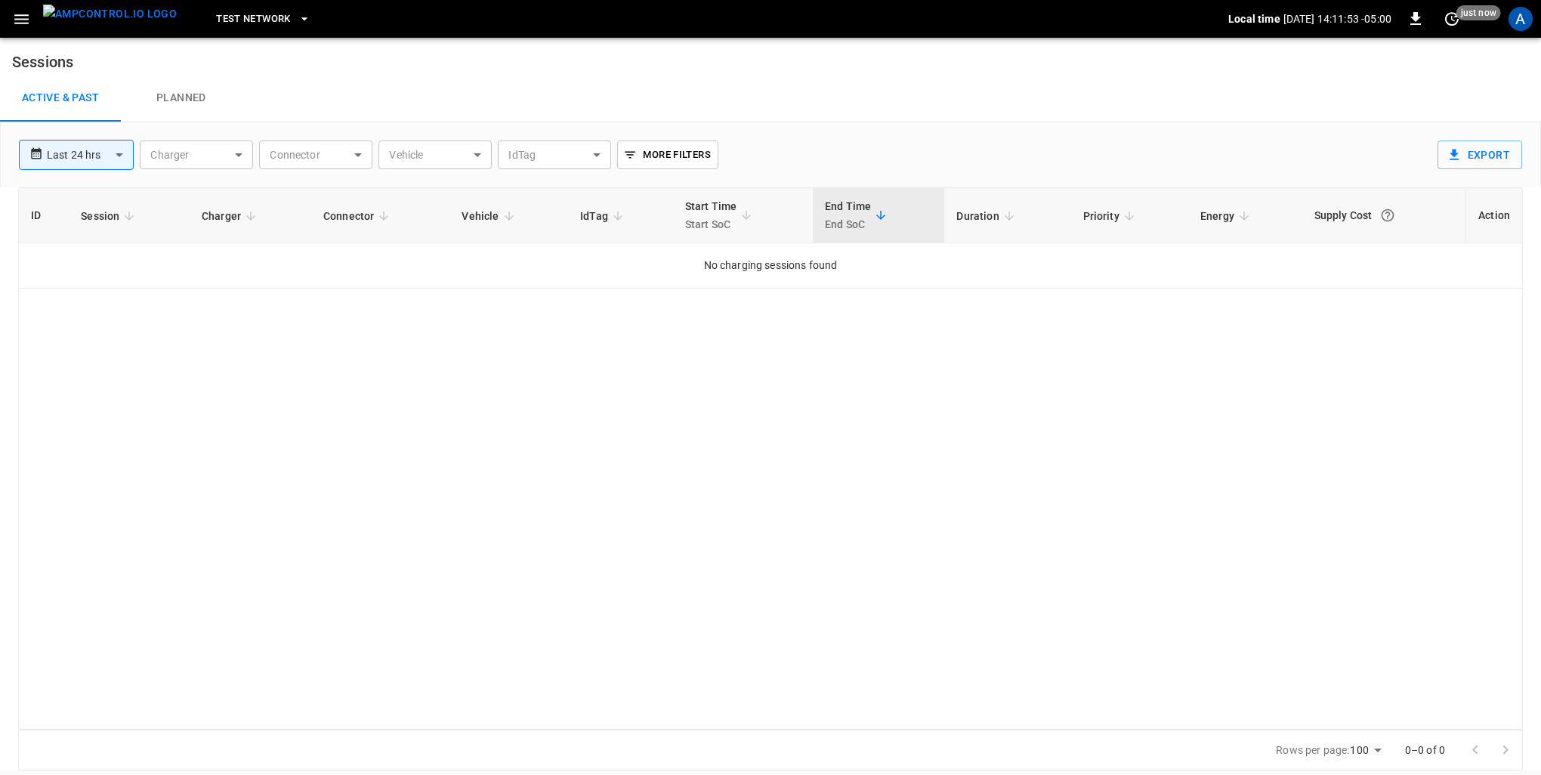
click at [21, 24] on icon "button" at bounding box center [21, 19] width 19 height 19
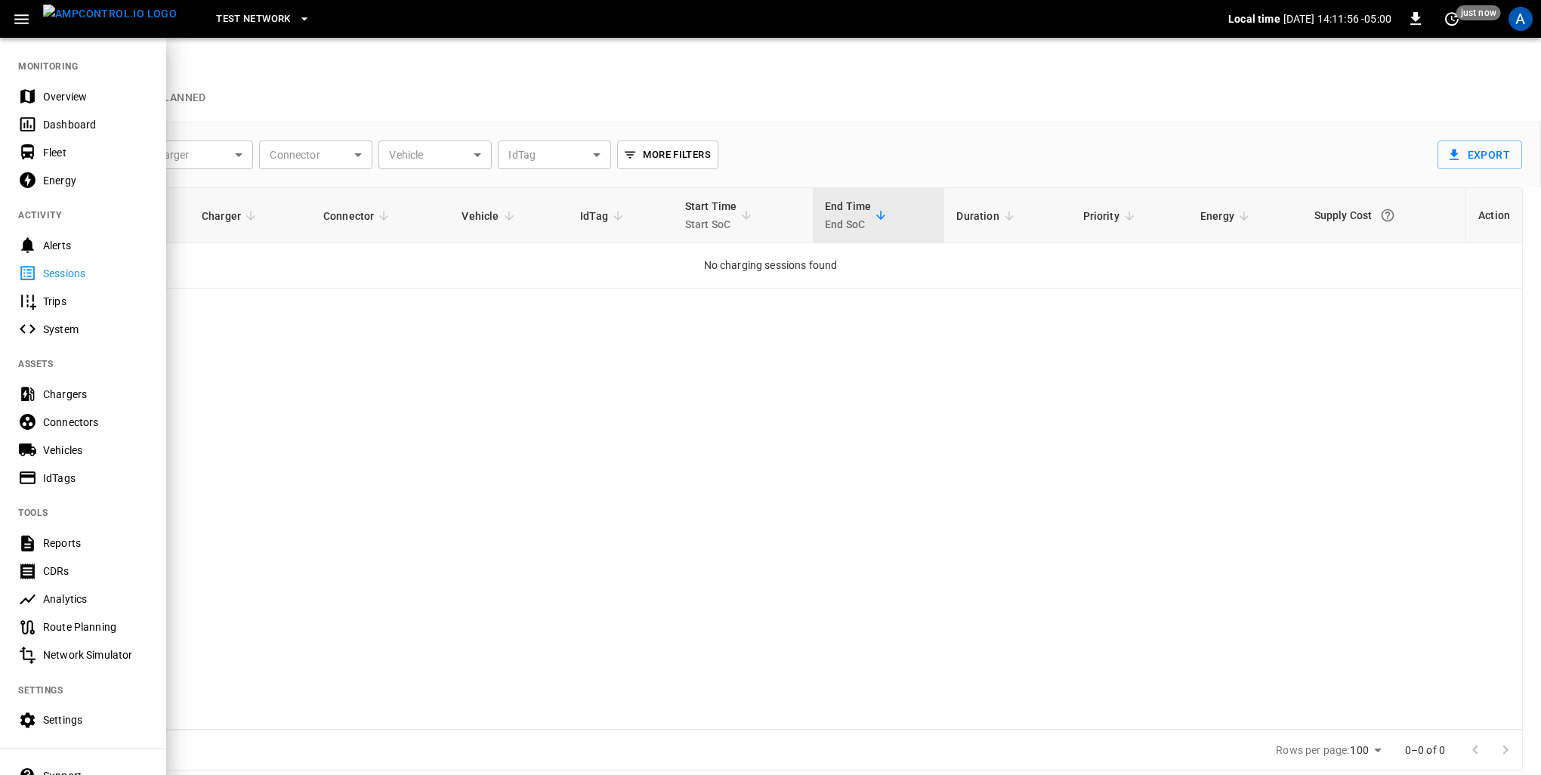
click at [70, 105] on div "Overview" at bounding box center [83, 96] width 166 height 28
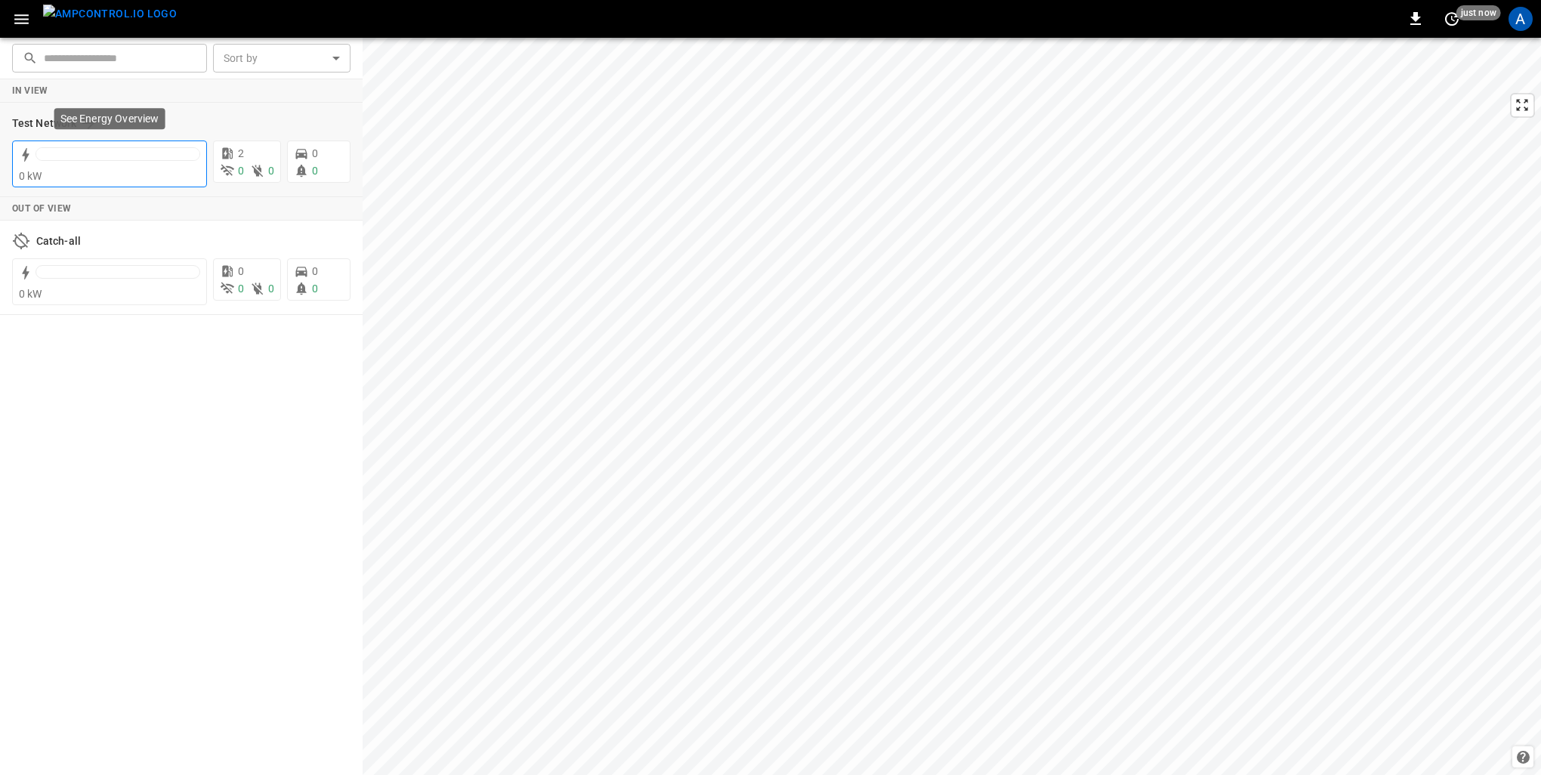
click at [76, 168] on div "0 kW" at bounding box center [109, 175] width 181 height 15
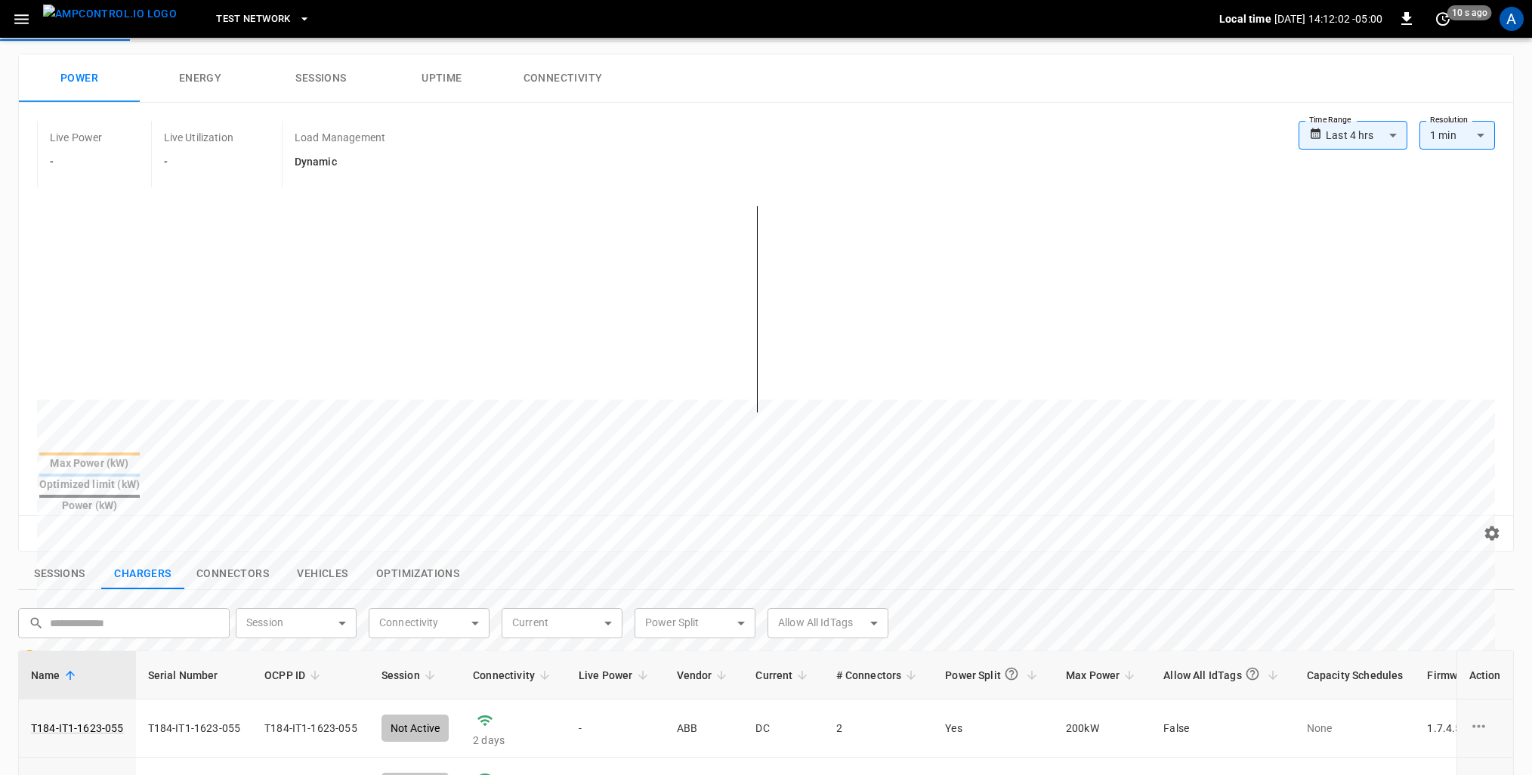
scroll to position [151, 0]
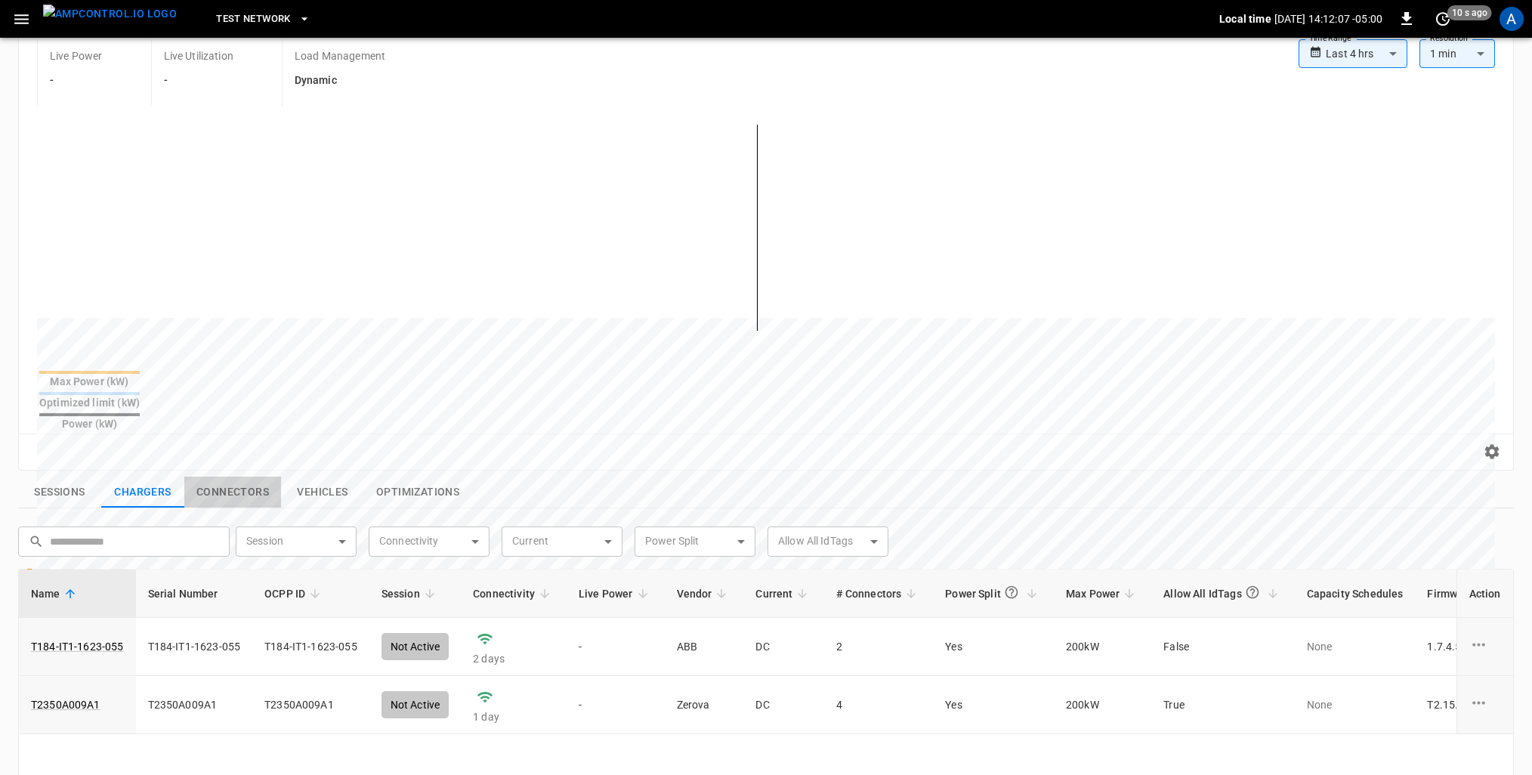
click at [227, 477] on button "Connectors" at bounding box center [232, 493] width 97 height 32
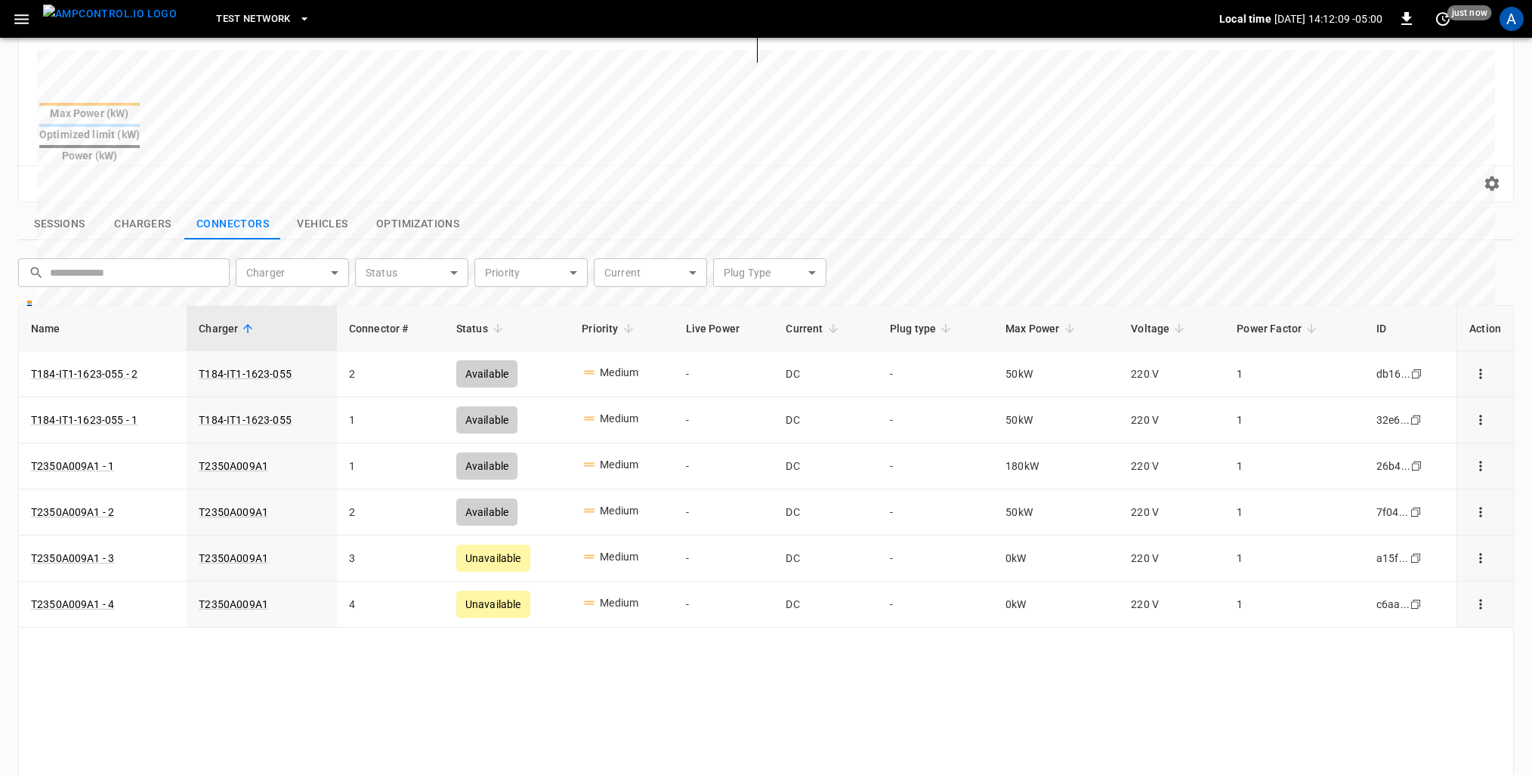
scroll to position [514, 0]
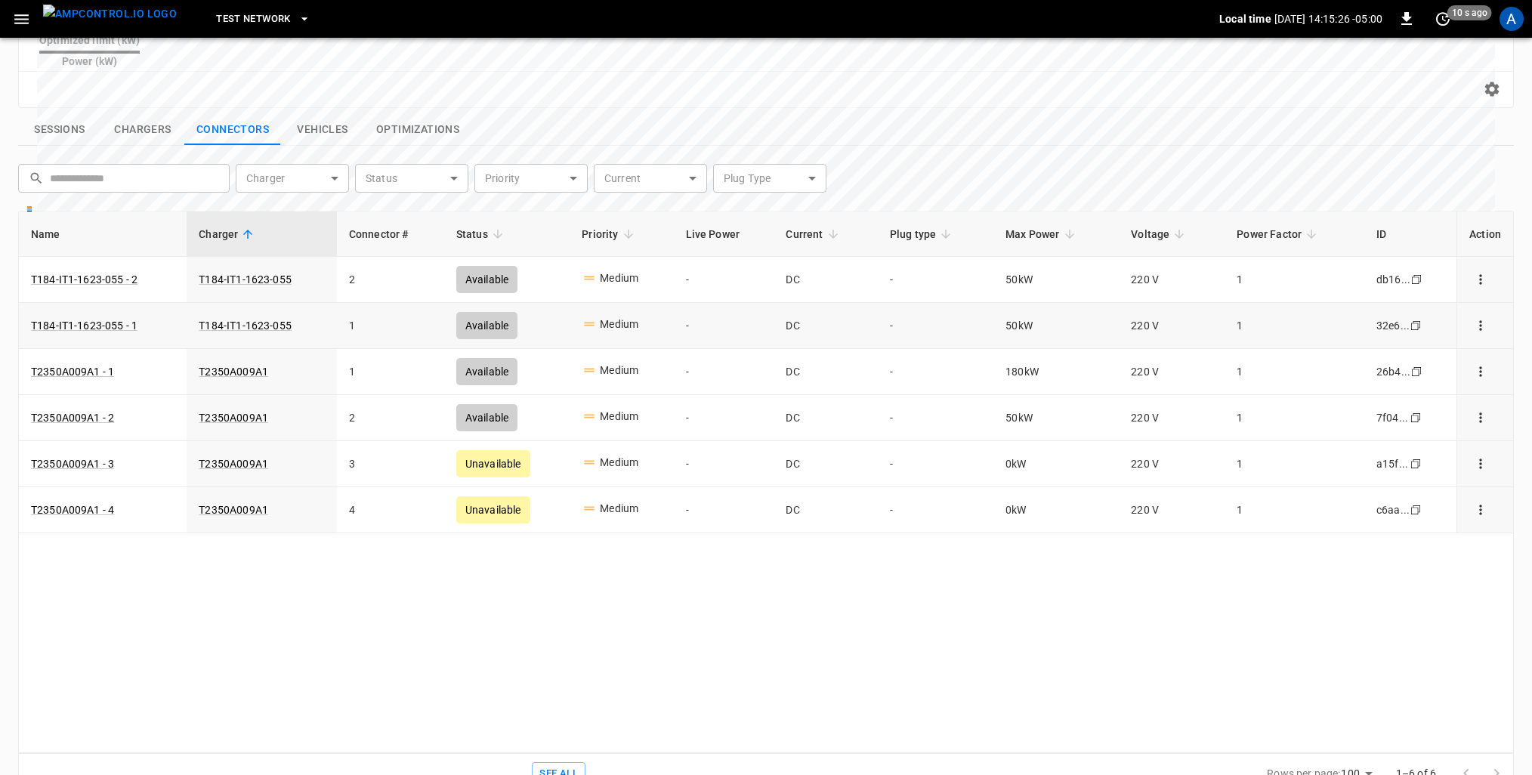
click at [654, 317] on div "Medium" at bounding box center [621, 326] width 79 height 19
click at [150, 114] on button "Chargers" at bounding box center [142, 130] width 83 height 32
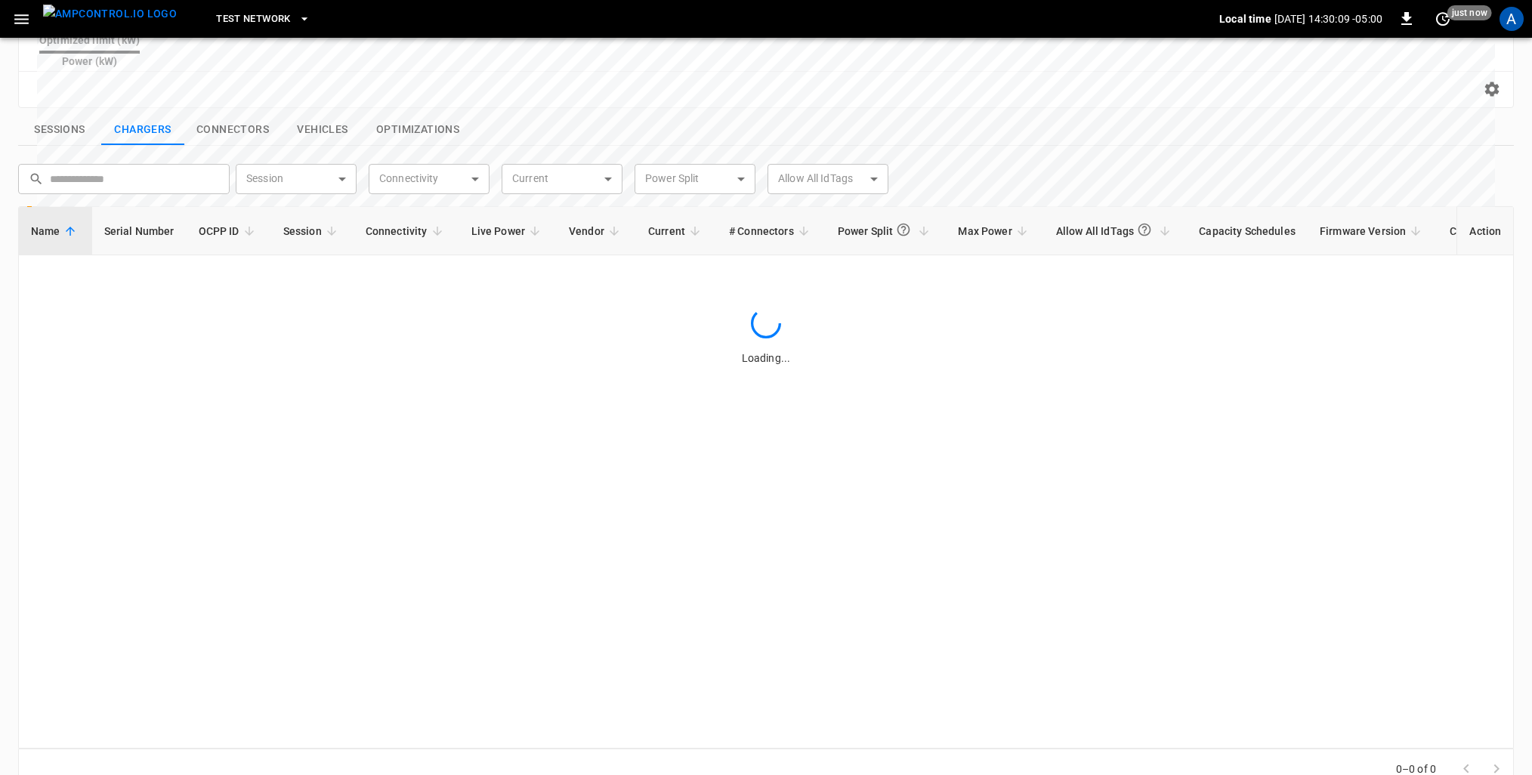
scroll to position [508, 0]
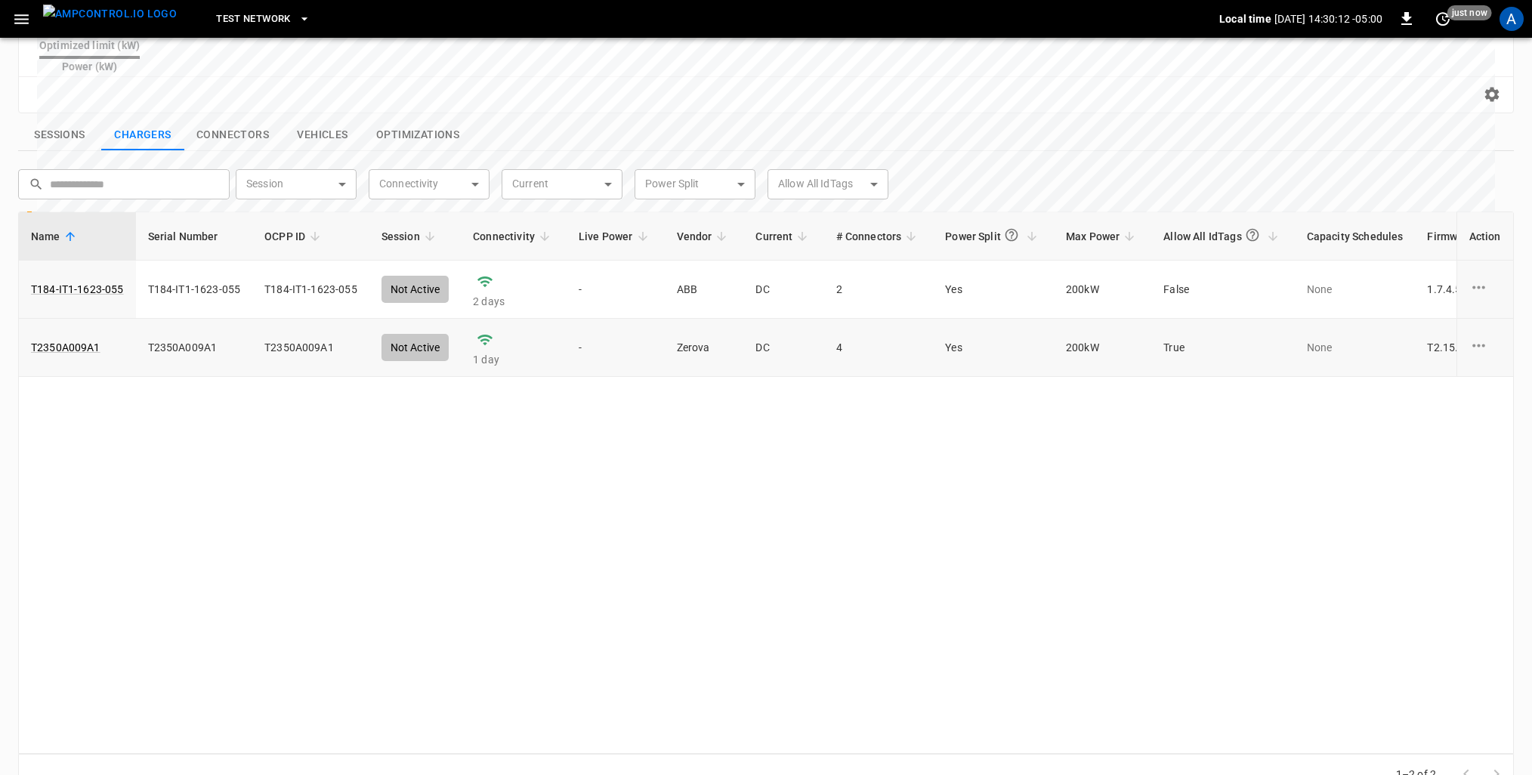
click at [183, 319] on td "T2350A009A1" at bounding box center [194, 348] width 117 height 58
click at [323, 319] on td "T2350A009A1" at bounding box center [310, 348] width 117 height 58
click at [73, 119] on button "Sessions" at bounding box center [59, 135] width 83 height 32
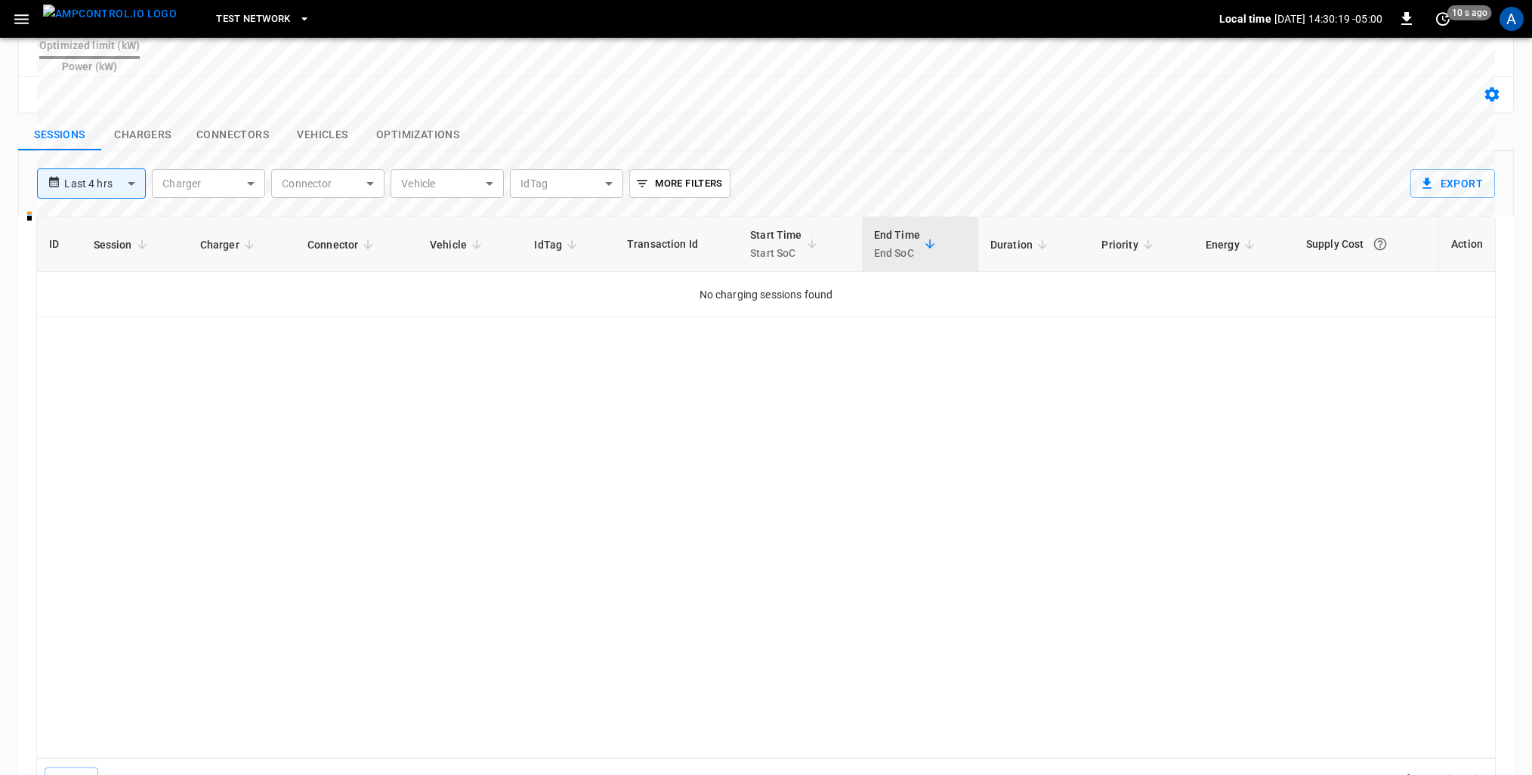
click at [1497, 88] on icon "button" at bounding box center [1492, 95] width 14 height 14
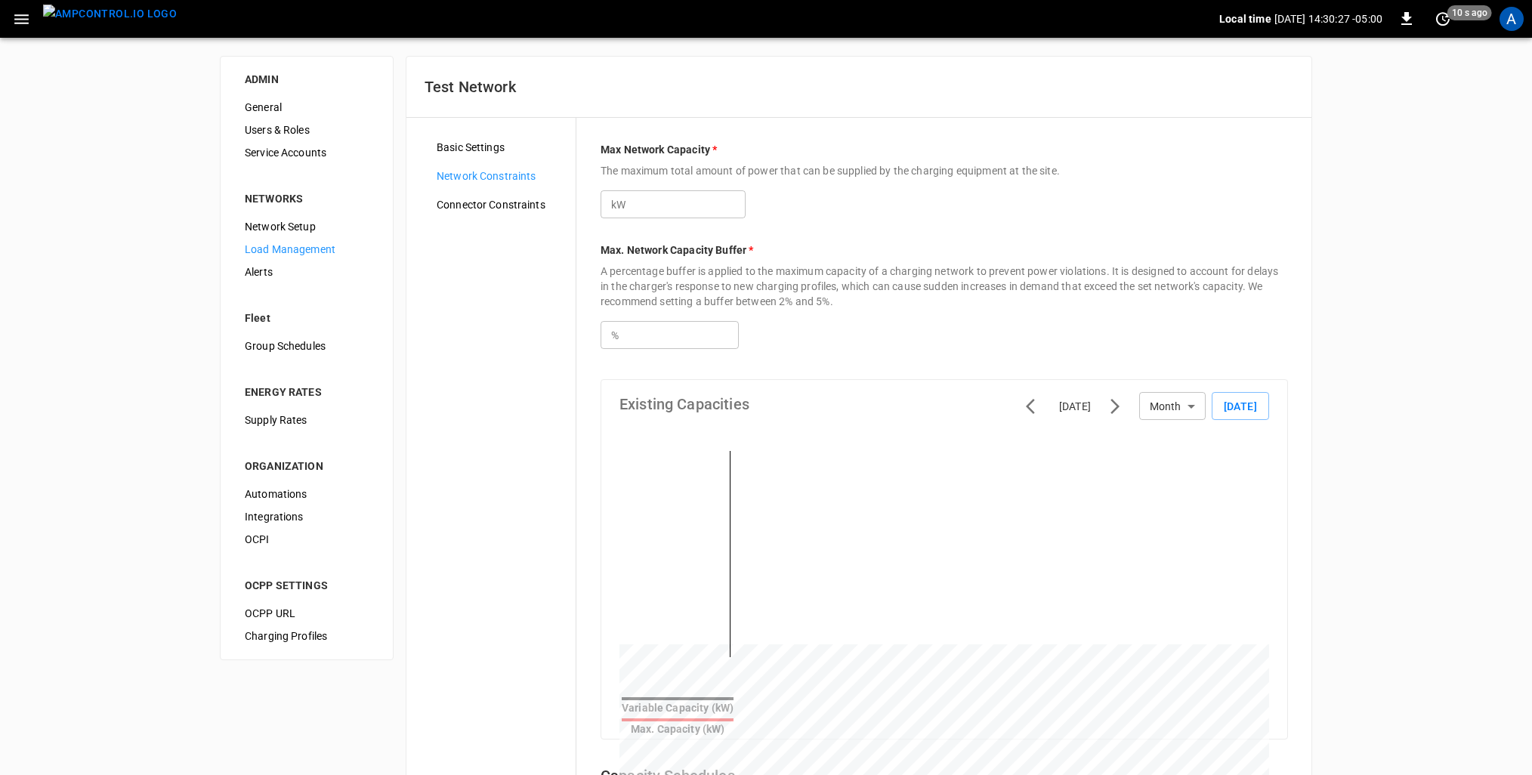
click at [456, 144] on span "Basic Settings" at bounding box center [500, 148] width 127 height 16
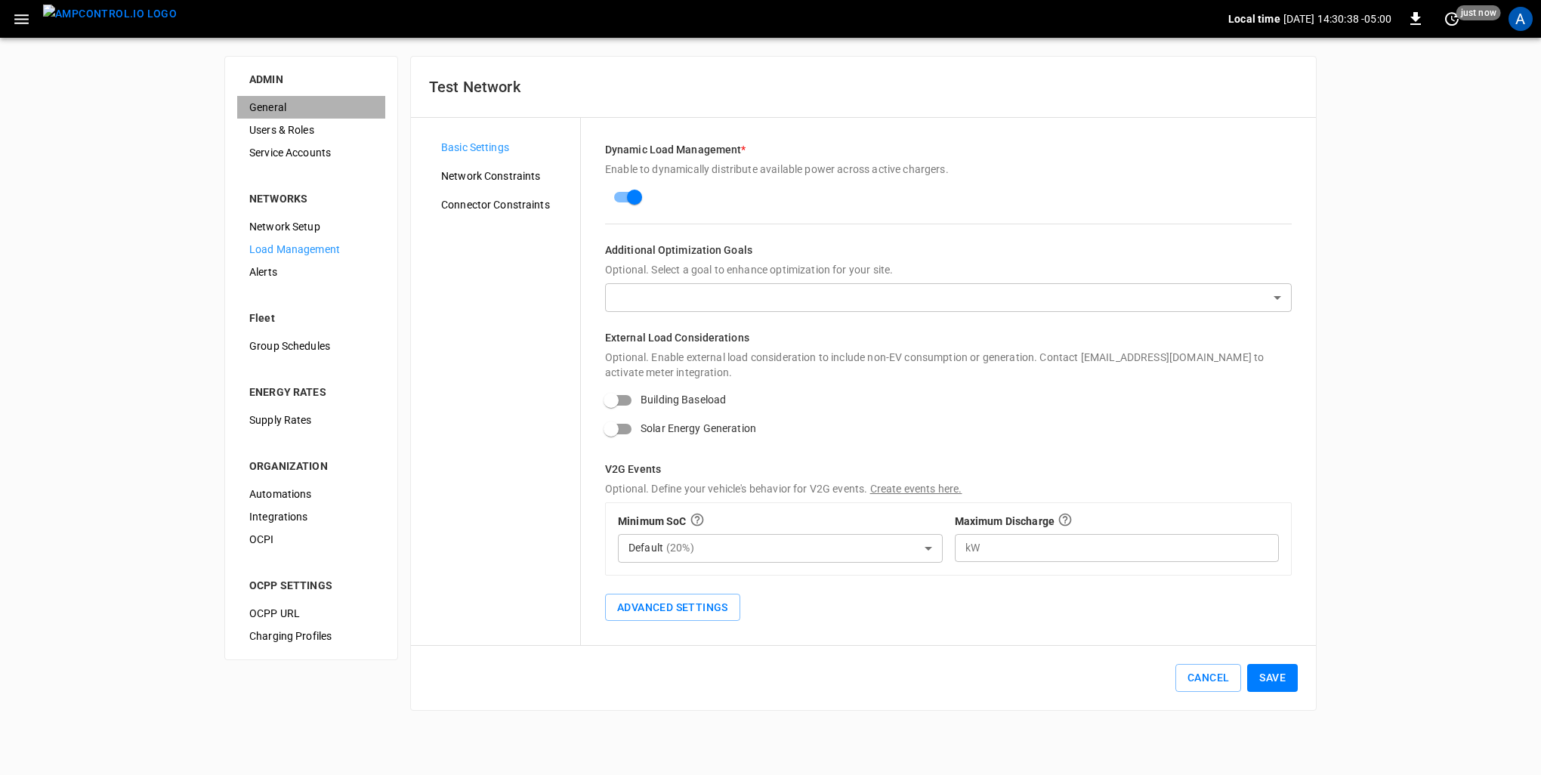
click at [290, 103] on span "General" at bounding box center [311, 108] width 124 height 16
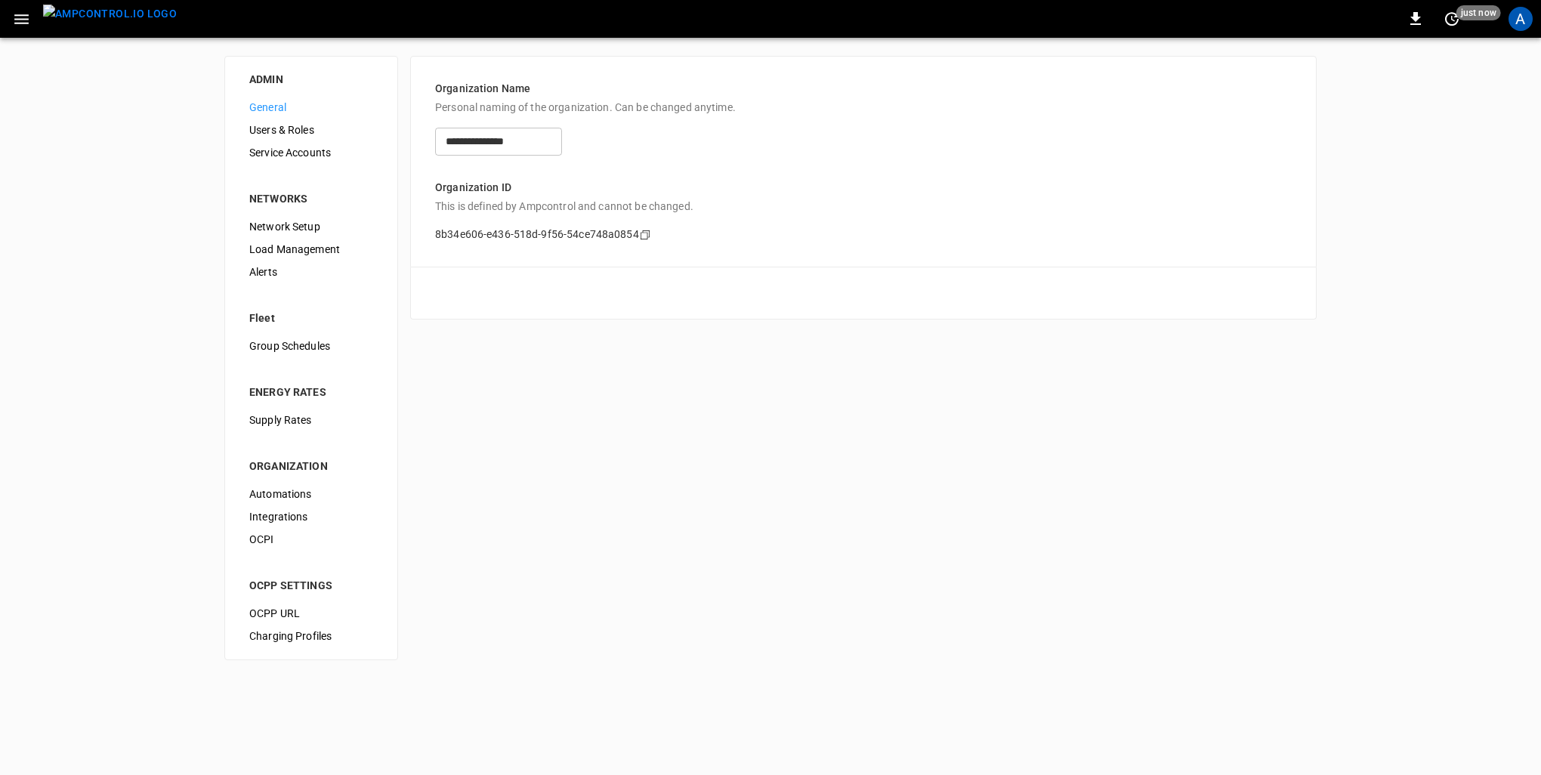
click at [284, 131] on span "Users & Roles" at bounding box center [311, 130] width 124 height 16
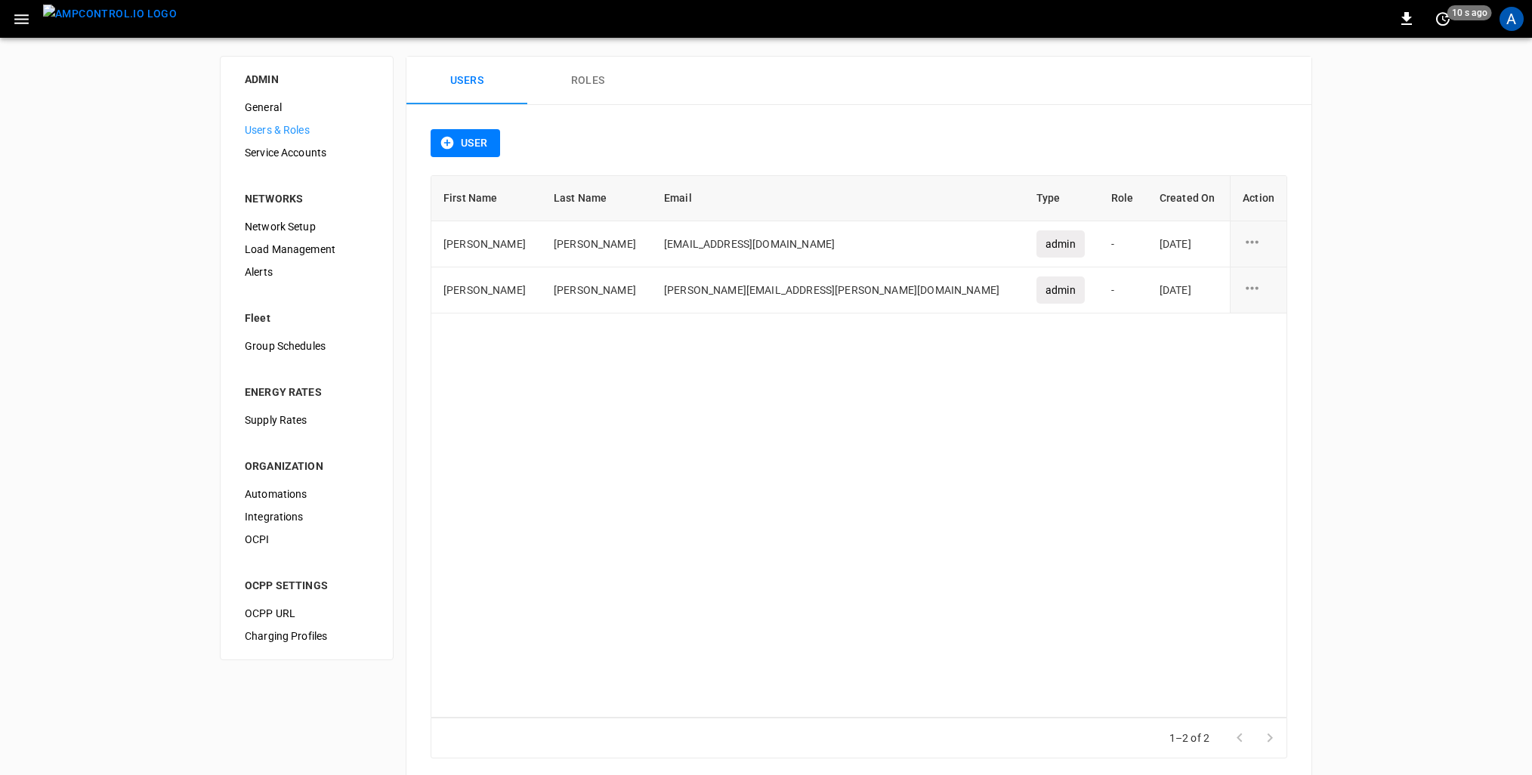
click at [282, 156] on span "Service Accounts" at bounding box center [307, 153] width 124 height 16
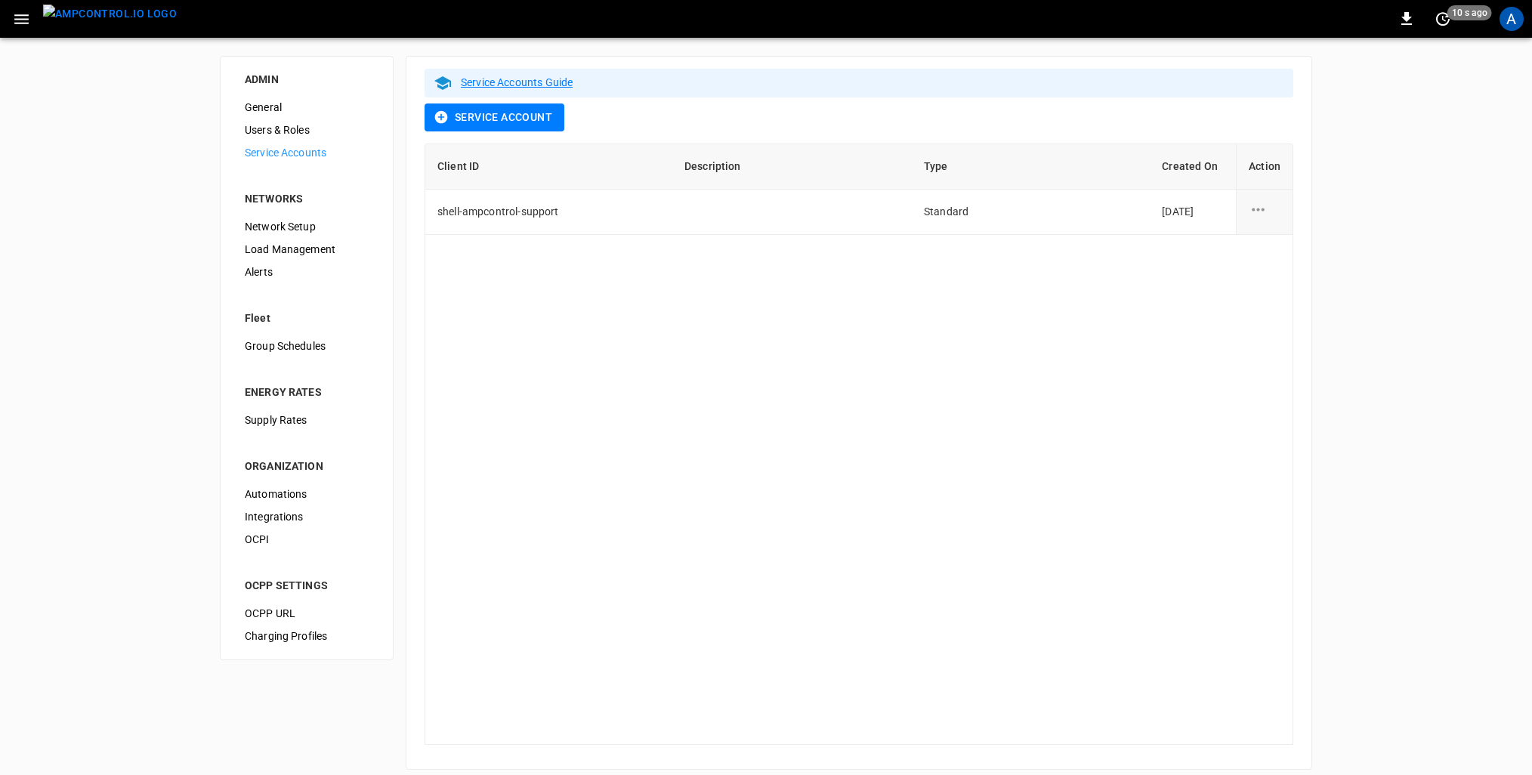
click at [284, 131] on span "Users & Roles" at bounding box center [307, 130] width 124 height 16
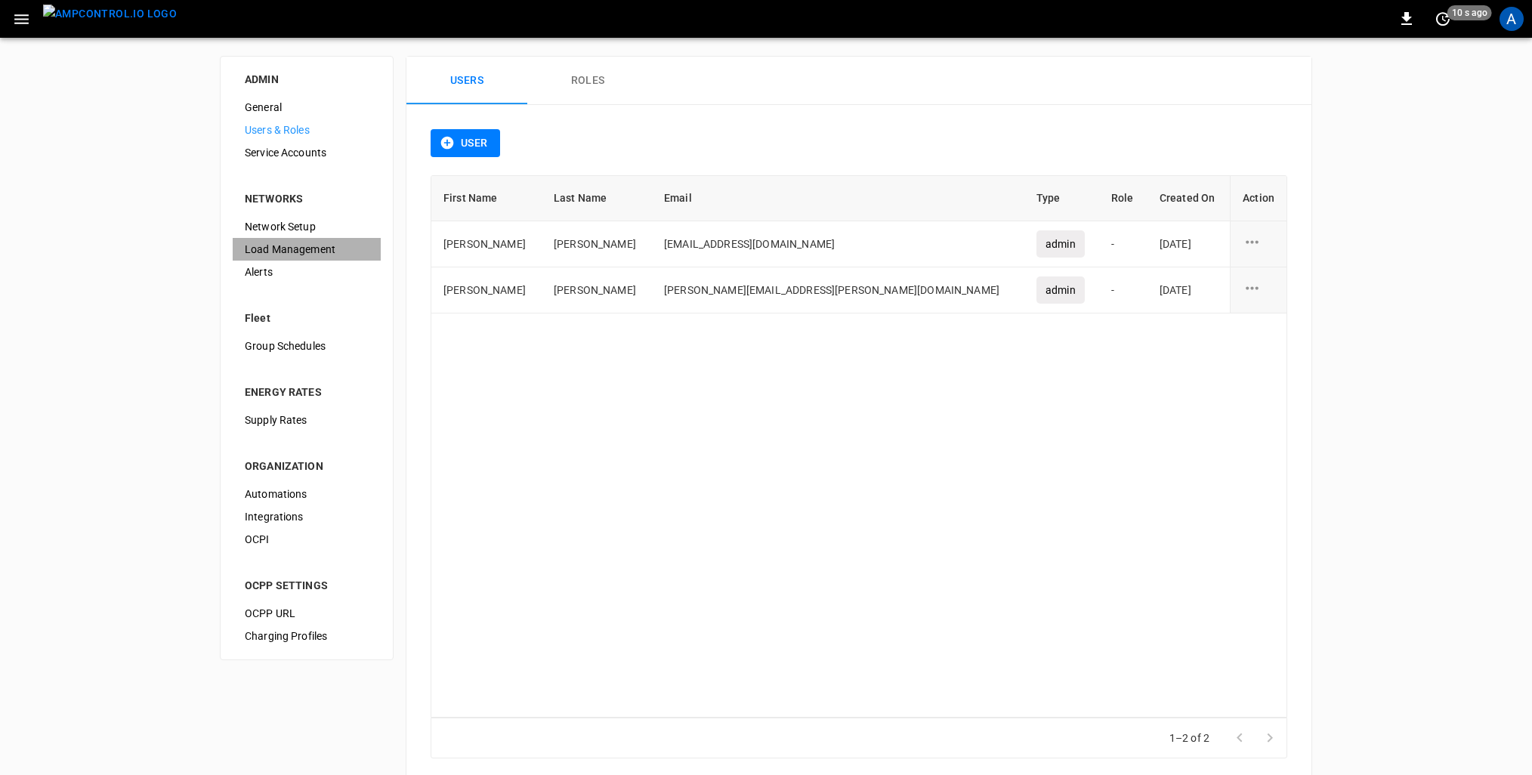
click at [269, 250] on span "Load Management" at bounding box center [307, 250] width 124 height 16
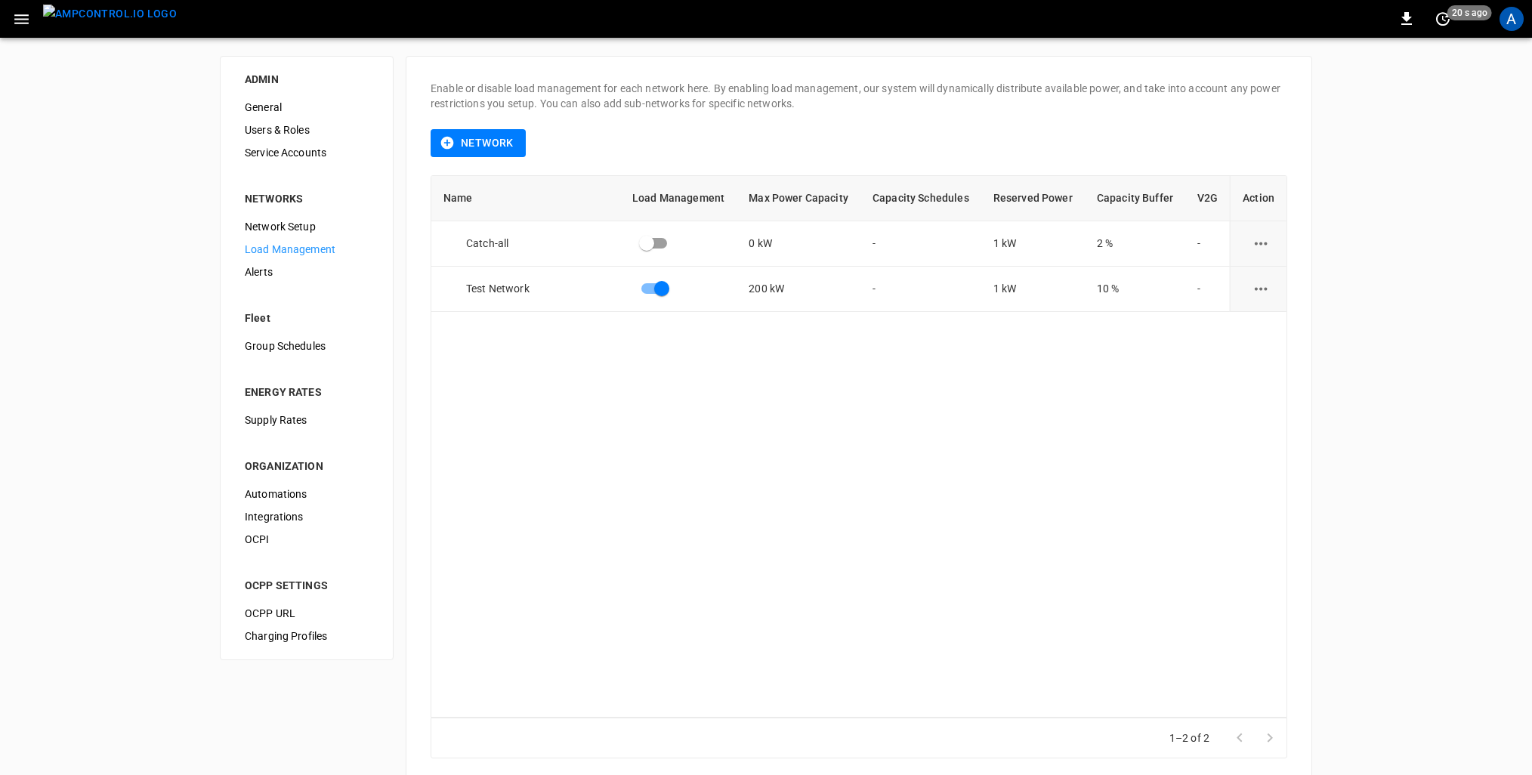
click at [18, 29] on button "button" at bounding box center [21, 19] width 31 height 28
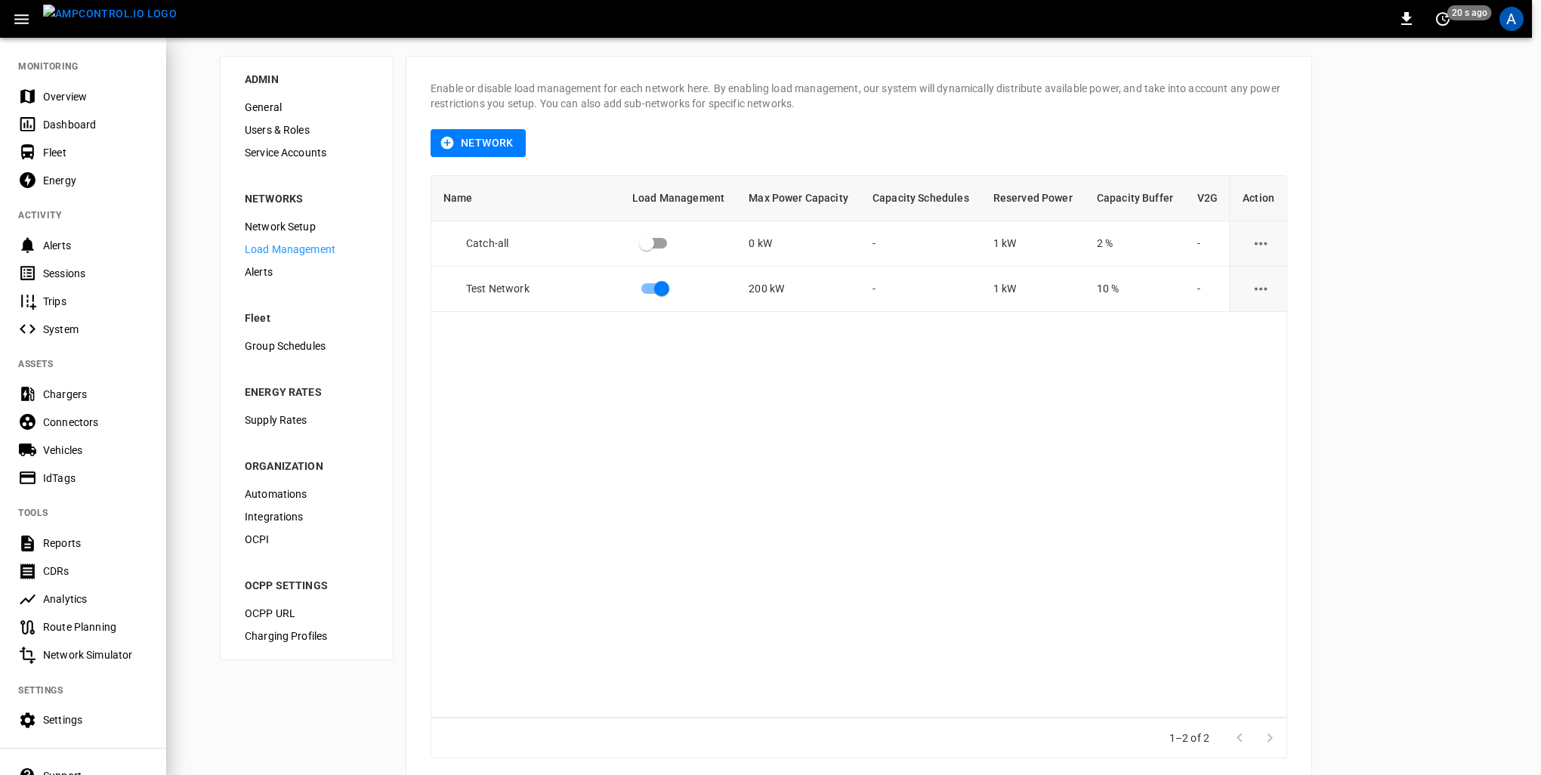
click at [70, 127] on div "Dashboard" at bounding box center [95, 124] width 105 height 15
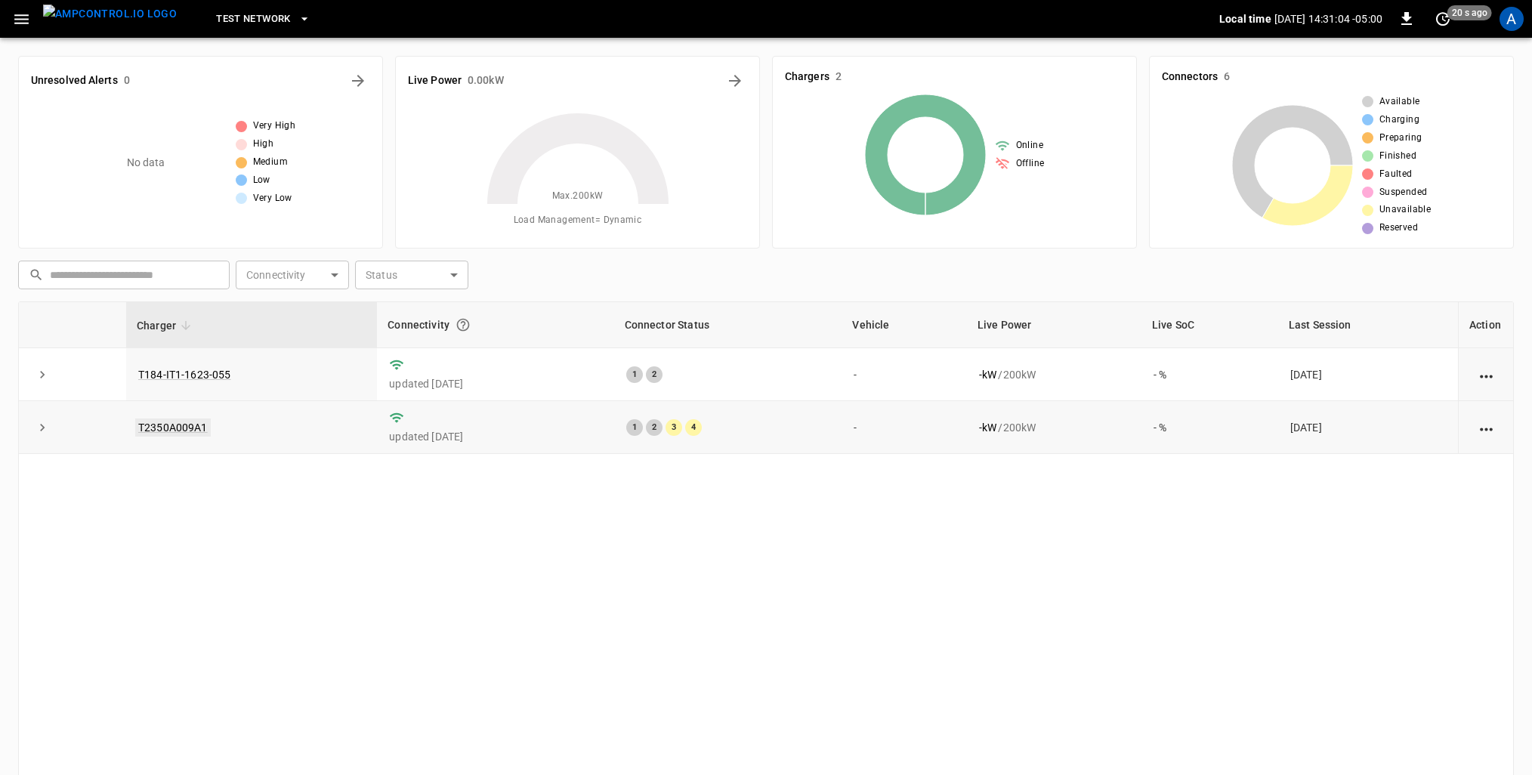
click at [192, 424] on link "T2350A009A1" at bounding box center [173, 428] width 76 height 18
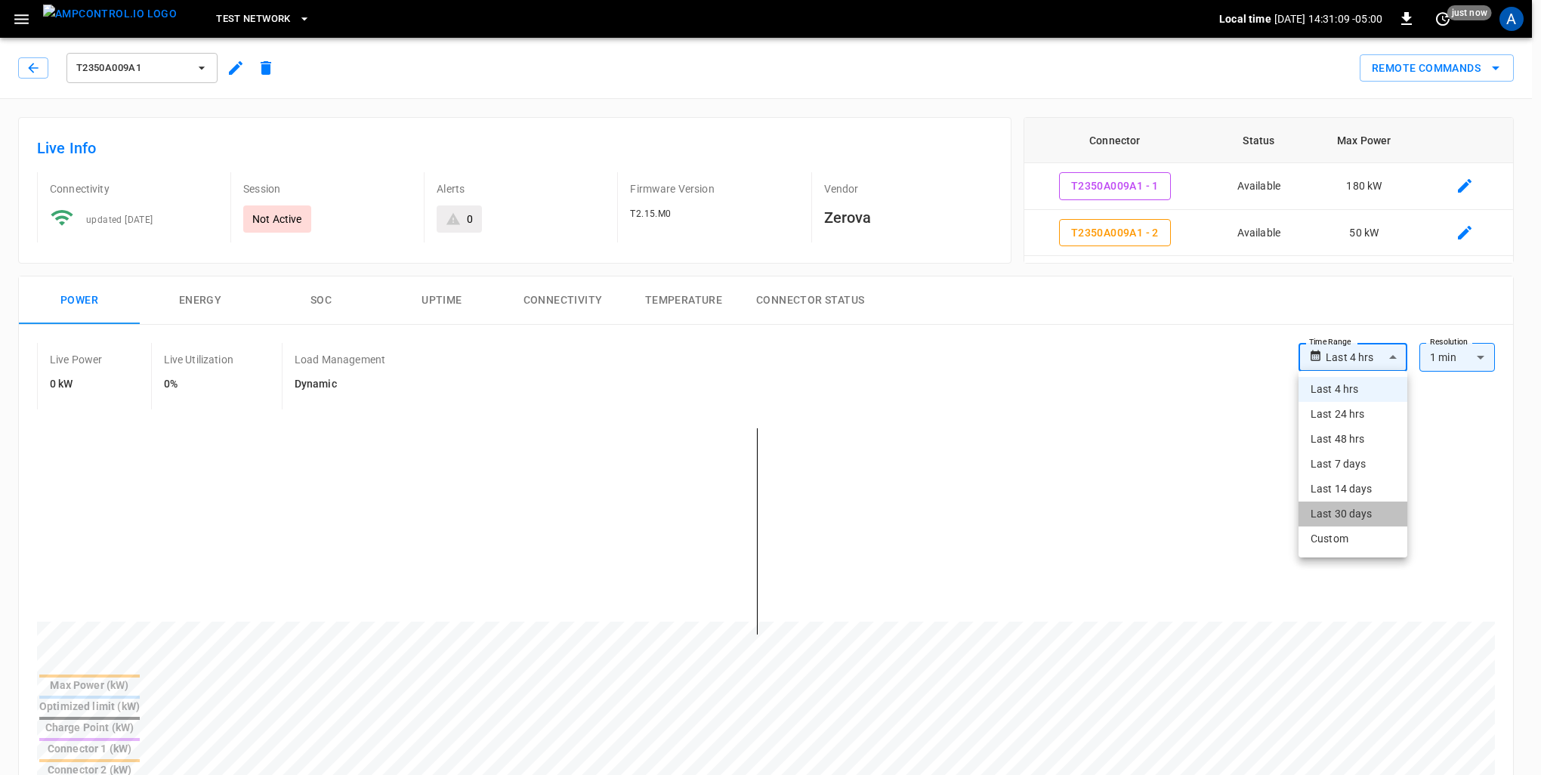
click at [1366, 513] on li "Last 30 days" at bounding box center [1353, 514] width 109 height 25
type input "**********"
type input "**"
type input "**********"
